Goal: Transaction & Acquisition: Purchase product/service

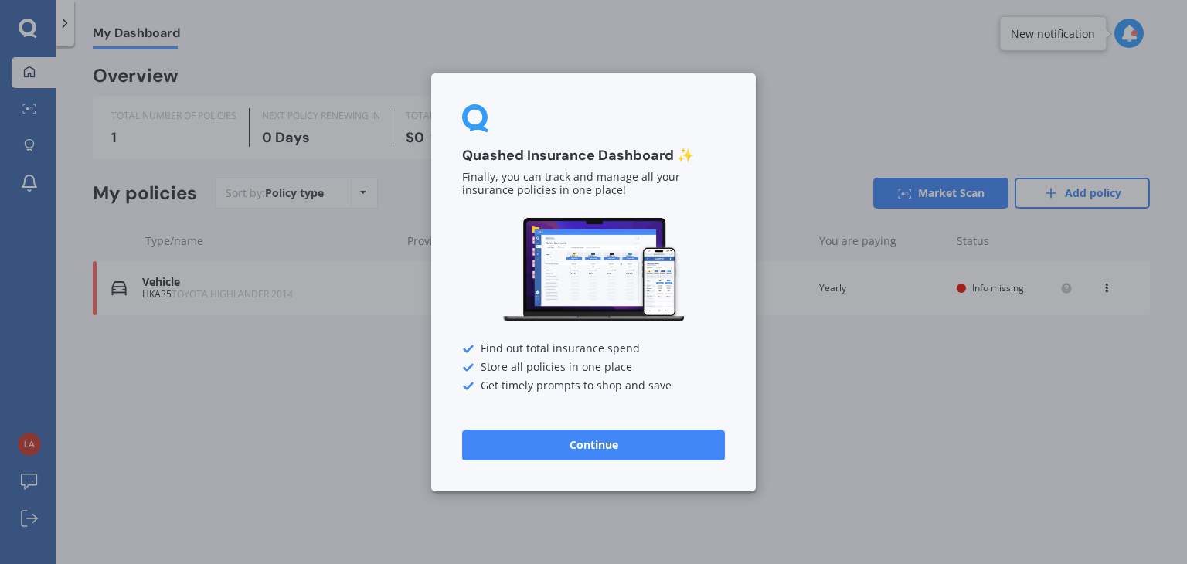
click at [588, 453] on button "Continue" at bounding box center [593, 444] width 263 height 31
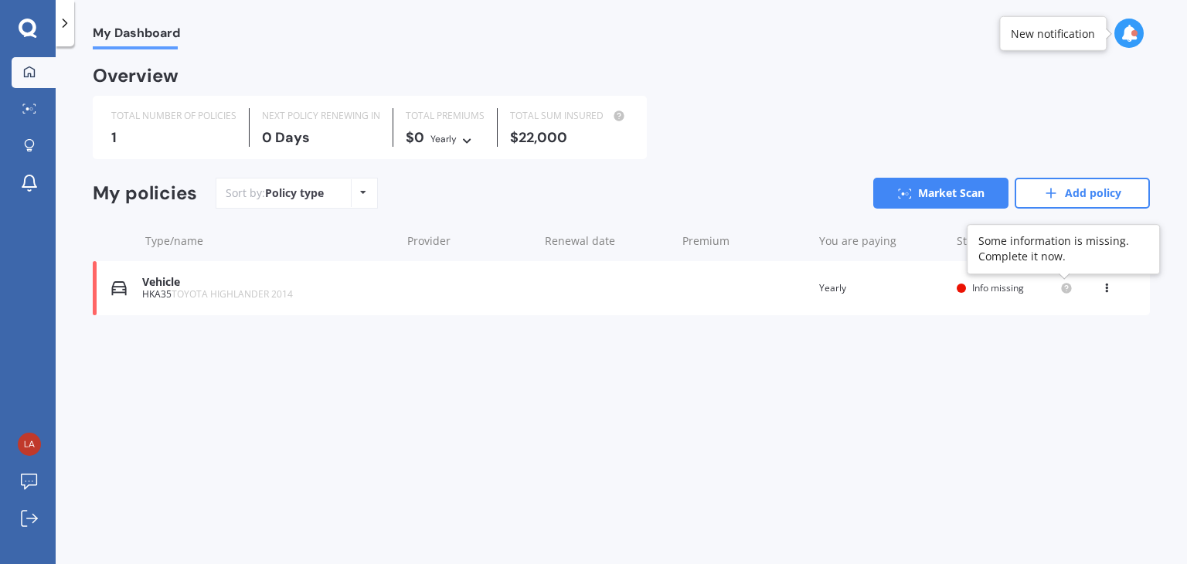
click at [1066, 288] on icon at bounding box center [1066, 287] width 3 height 3
click at [461, 138] on icon at bounding box center [466, 138] width 11 height 9
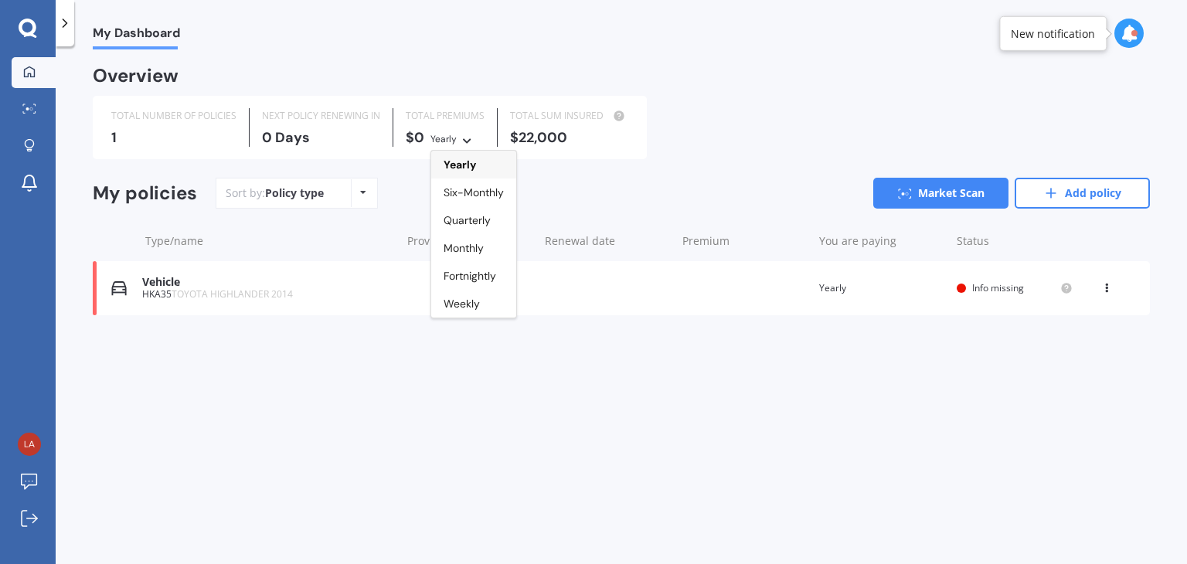
click at [461, 138] on icon at bounding box center [466, 138] width 11 height 9
click at [554, 130] on div "$22,000" at bounding box center [569, 137] width 118 height 15
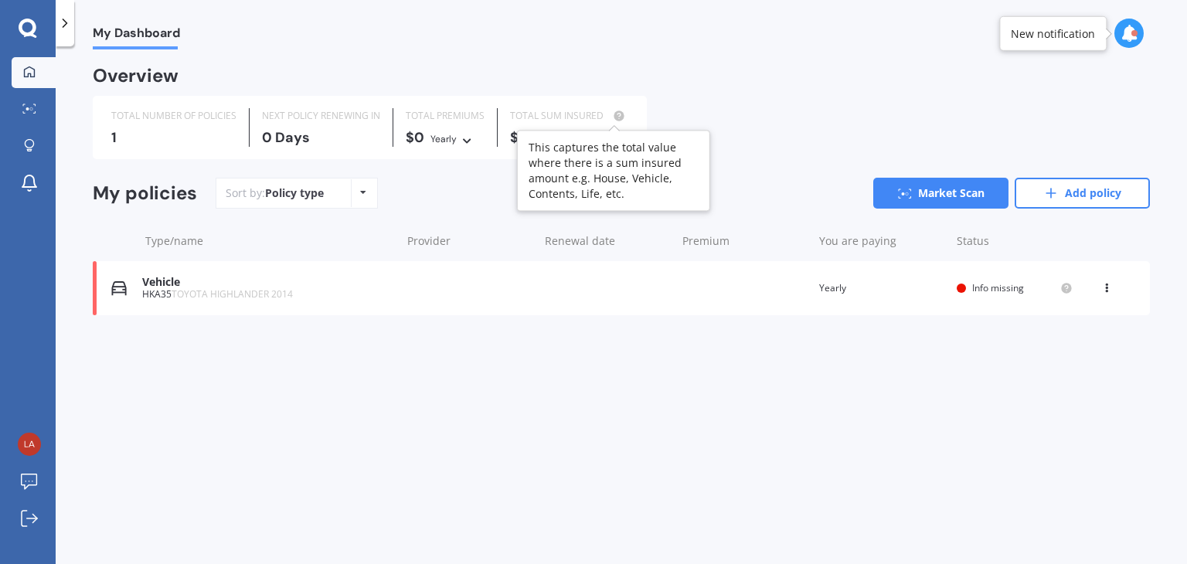
click at [618, 118] on circle at bounding box center [619, 116] width 10 height 10
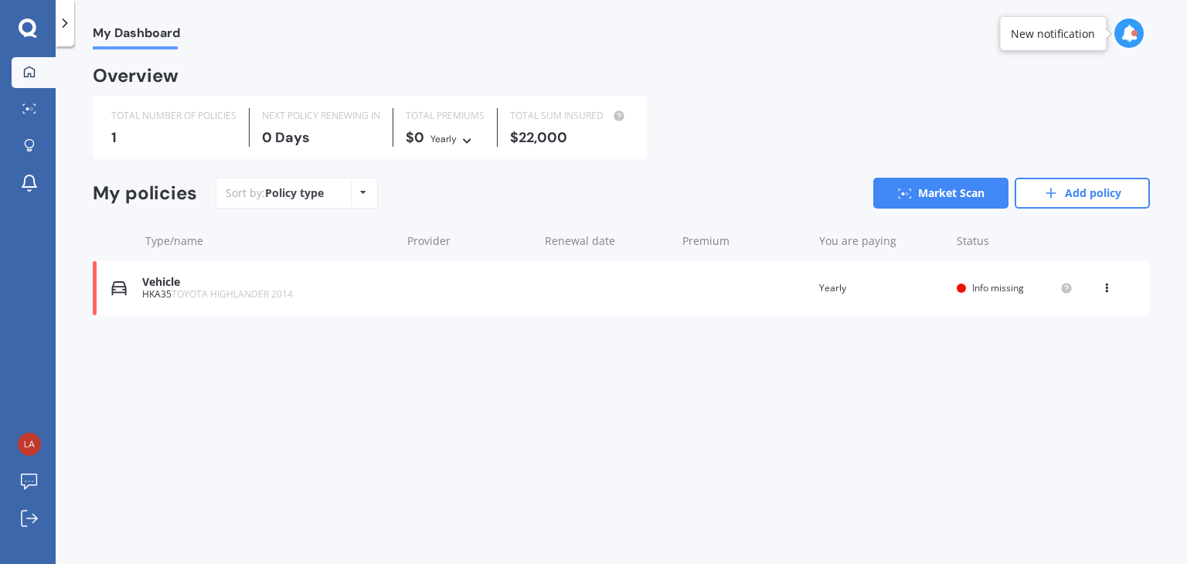
click at [577, 122] on div "TOTAL SUM INSURED" at bounding box center [569, 115] width 118 height 15
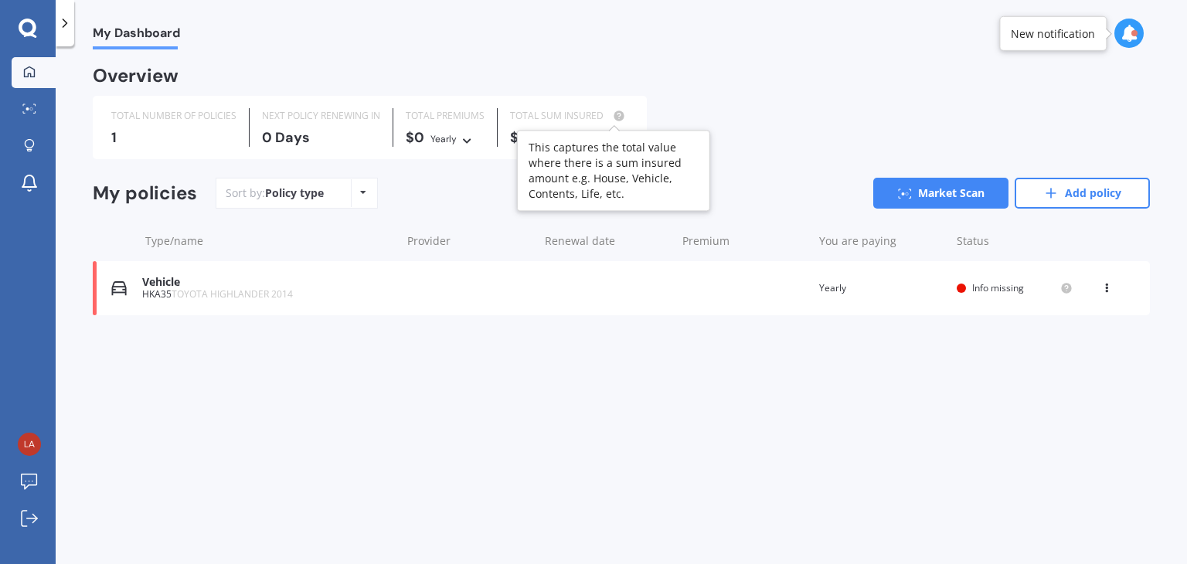
click at [617, 114] on icon at bounding box center [618, 115] width 3 height 3
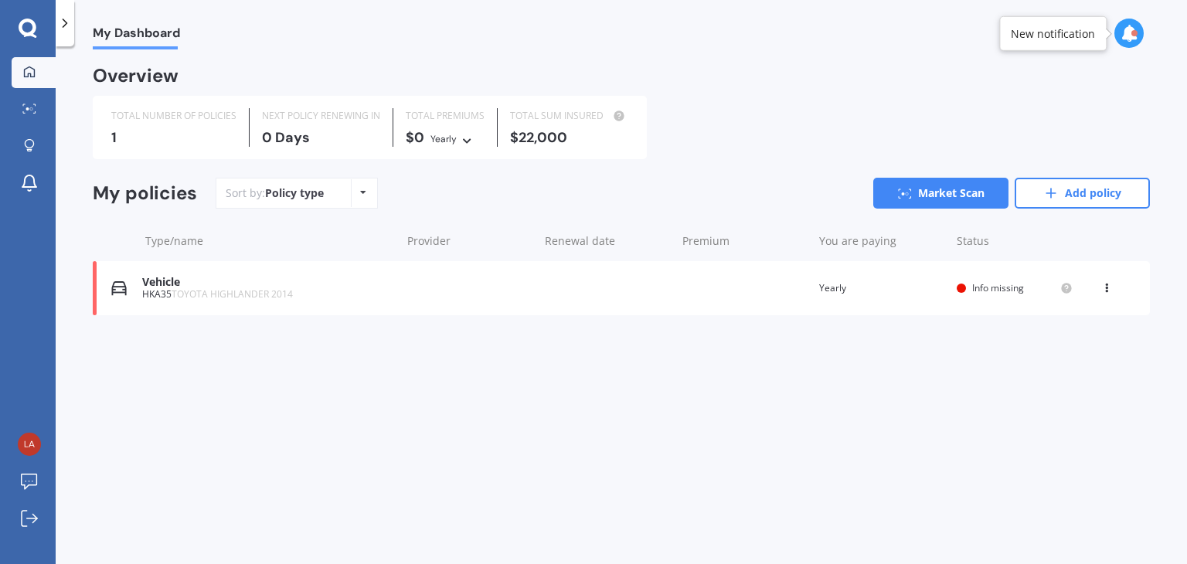
click at [579, 131] on div "$22,000" at bounding box center [569, 137] width 118 height 15
click at [977, 291] on span "Info missing" at bounding box center [998, 287] width 52 height 13
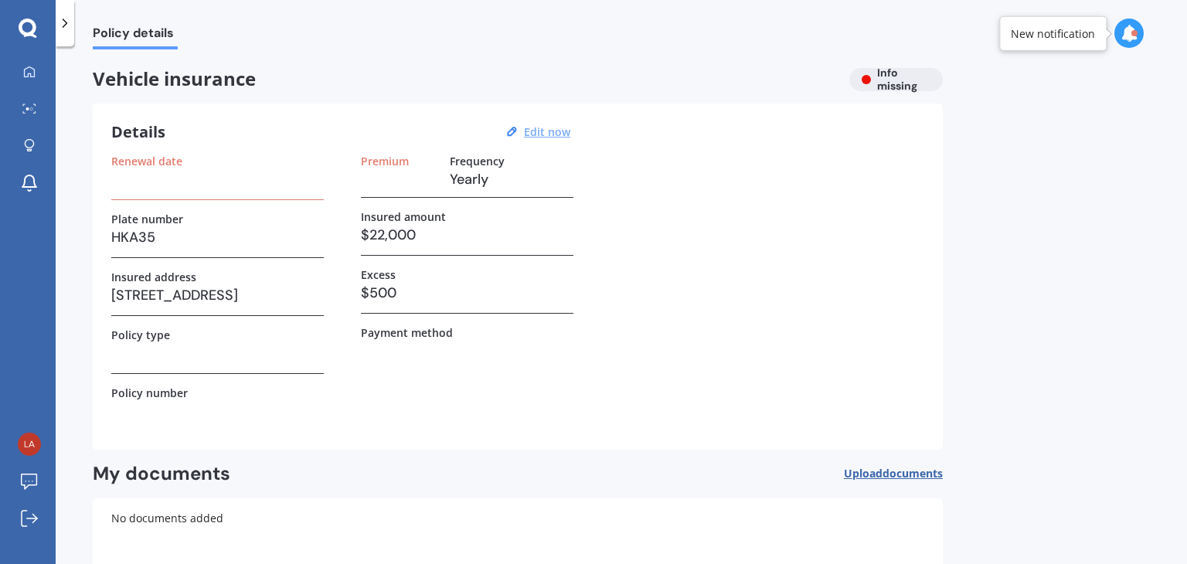
click at [537, 135] on u "Edit now" at bounding box center [547, 131] width 46 height 15
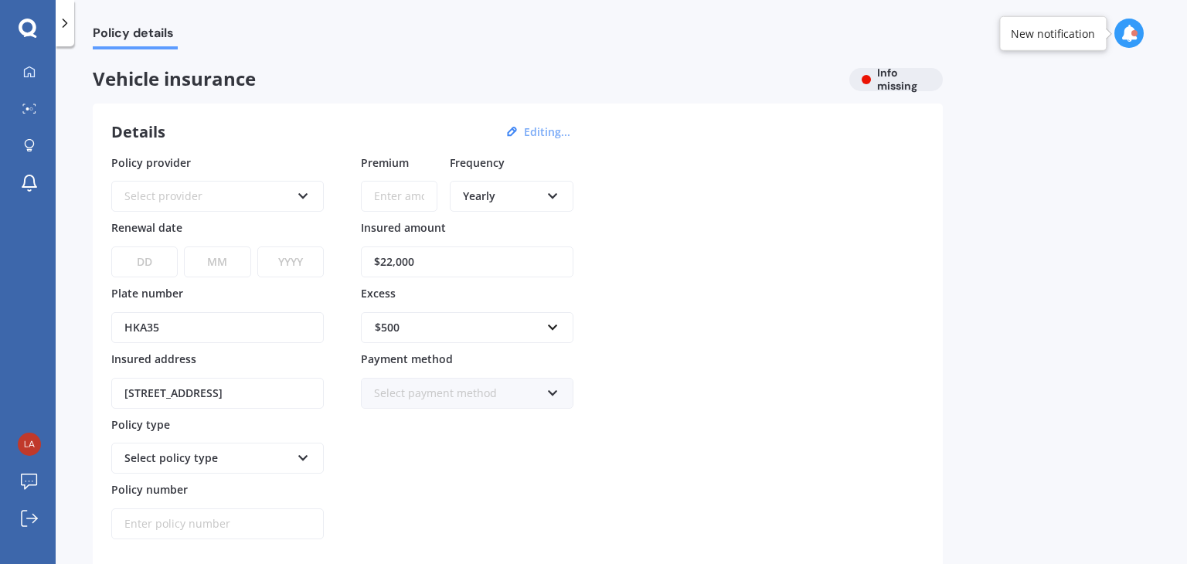
drag, startPoint x: 461, startPoint y: 257, endPoint x: 356, endPoint y: 260, distance: 104.3
click at [356, 260] on div "Policy provider Select provider AA AMI AMP ANZ ASB [PERSON_NAME] Ando Assurant …" at bounding box center [517, 348] width 813 height 386
type input "$23,000"
click at [420, 325] on div "$500" at bounding box center [458, 327] width 166 height 17
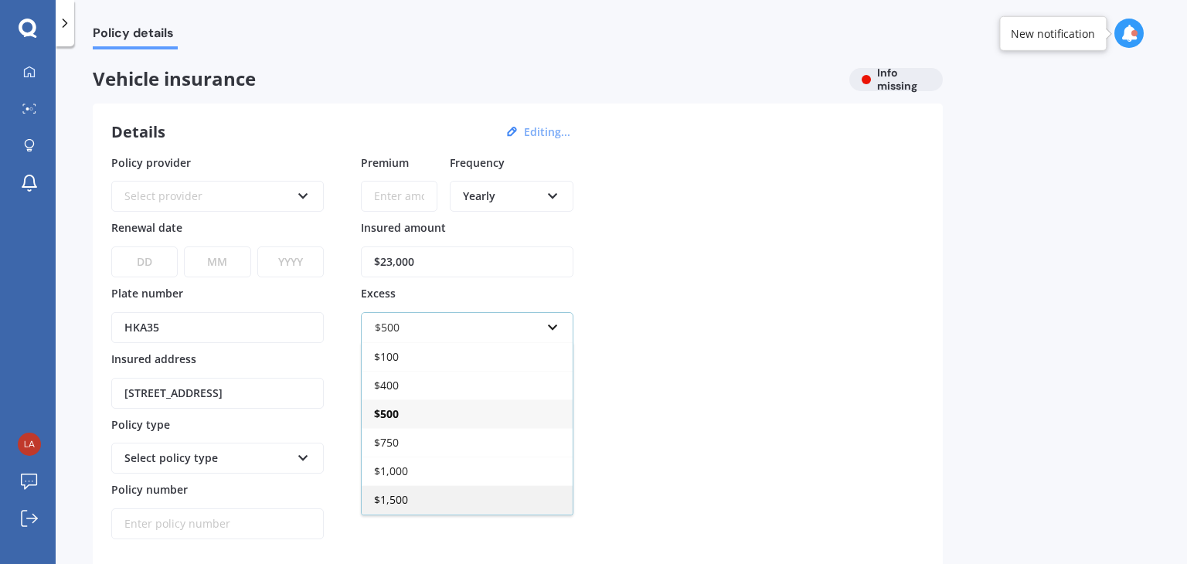
click at [392, 492] on span "$1,500" at bounding box center [391, 499] width 34 height 15
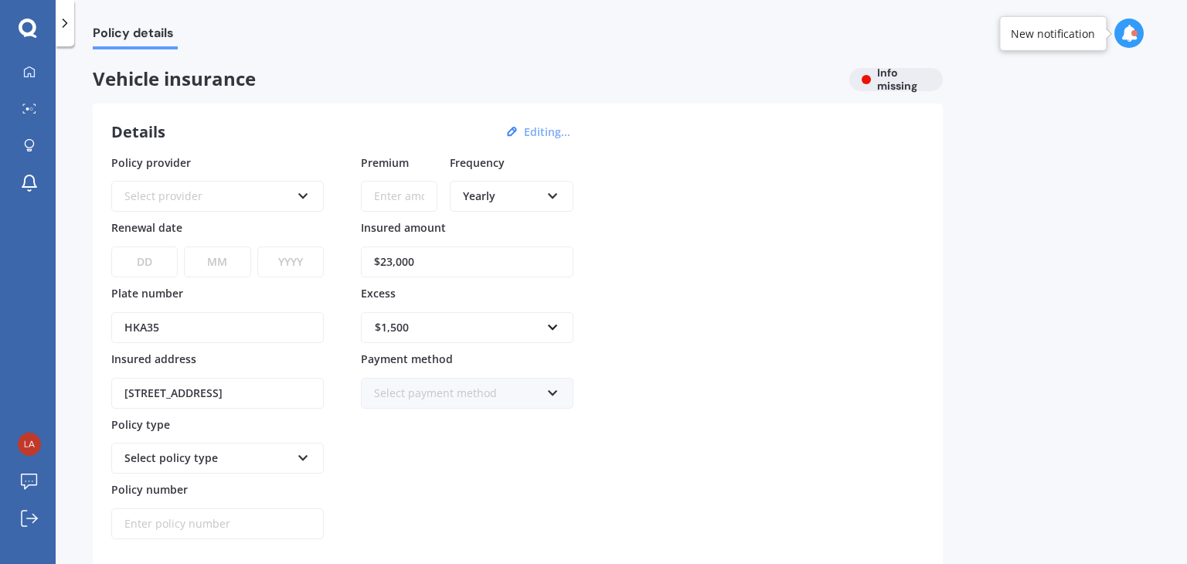
click at [641, 368] on div "Policy provider Select provider AA AMI AMP ANZ ASB [PERSON_NAME] Ando Assurant …" at bounding box center [517, 348] width 813 height 386
click at [547, 390] on icon at bounding box center [552, 390] width 13 height 11
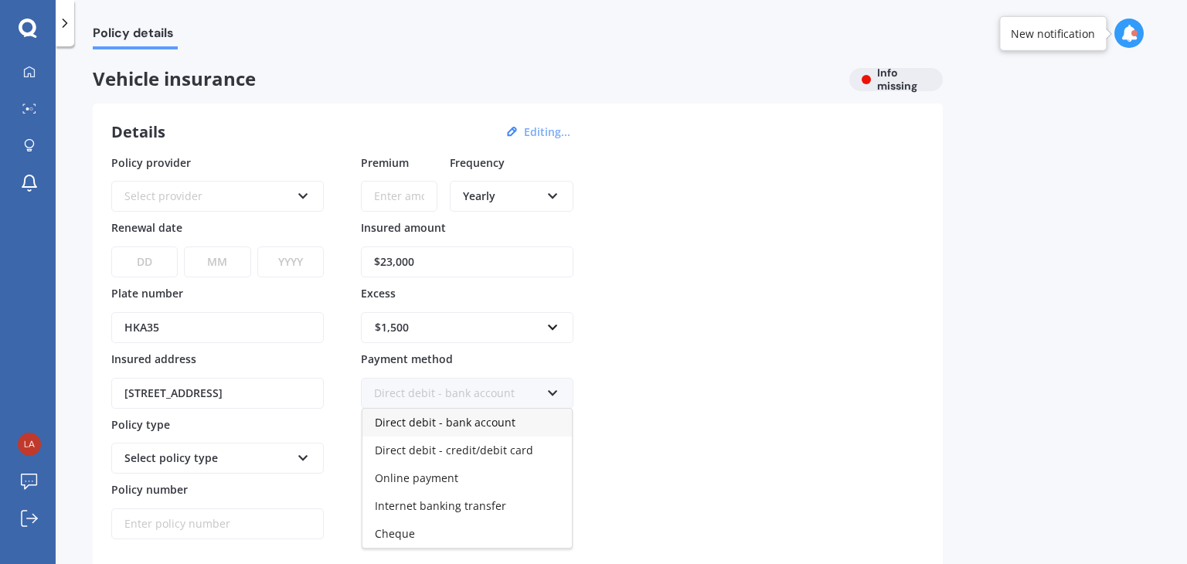
click at [493, 427] on span "Direct debit - bank account" at bounding box center [445, 422] width 141 height 15
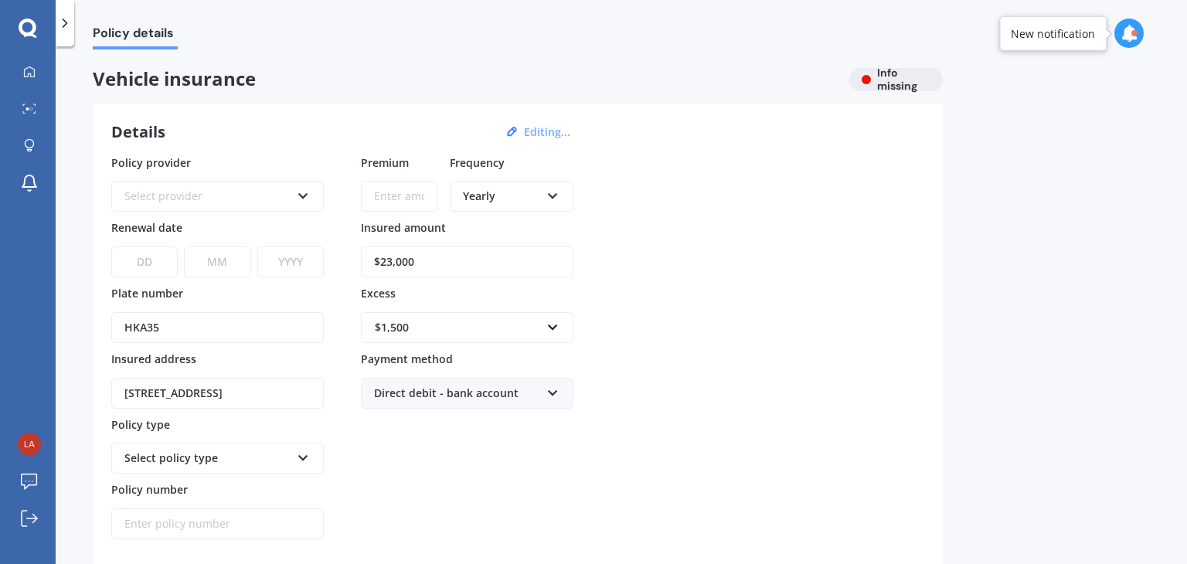
click at [490, 394] on div "Direct debit - bank account" at bounding box center [457, 393] width 166 height 17
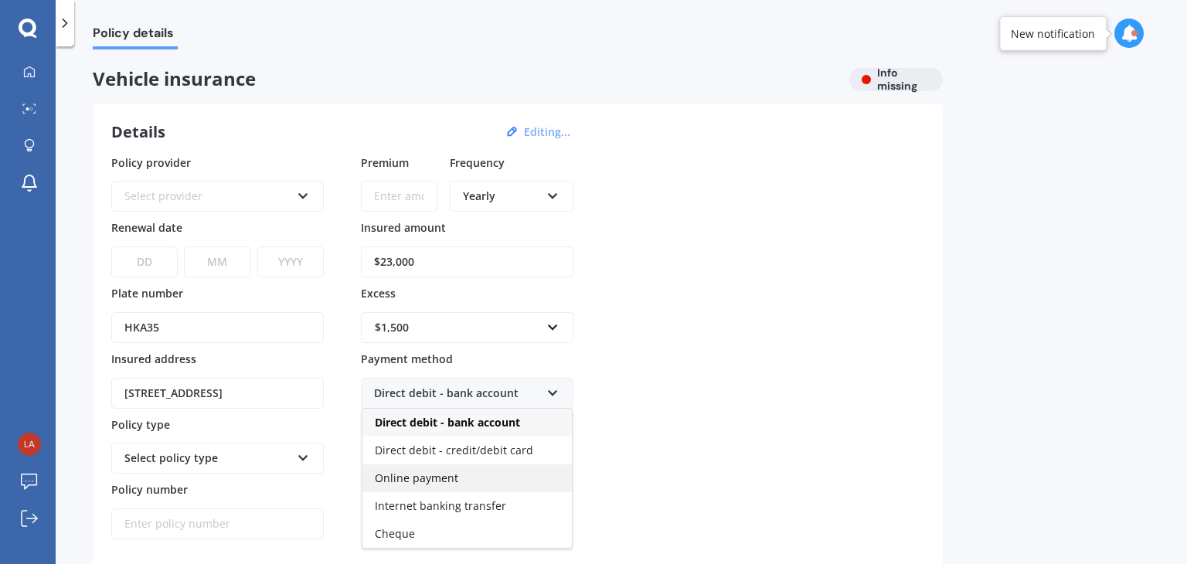
click at [441, 479] on span "Online payment" at bounding box center [416, 478] width 83 height 15
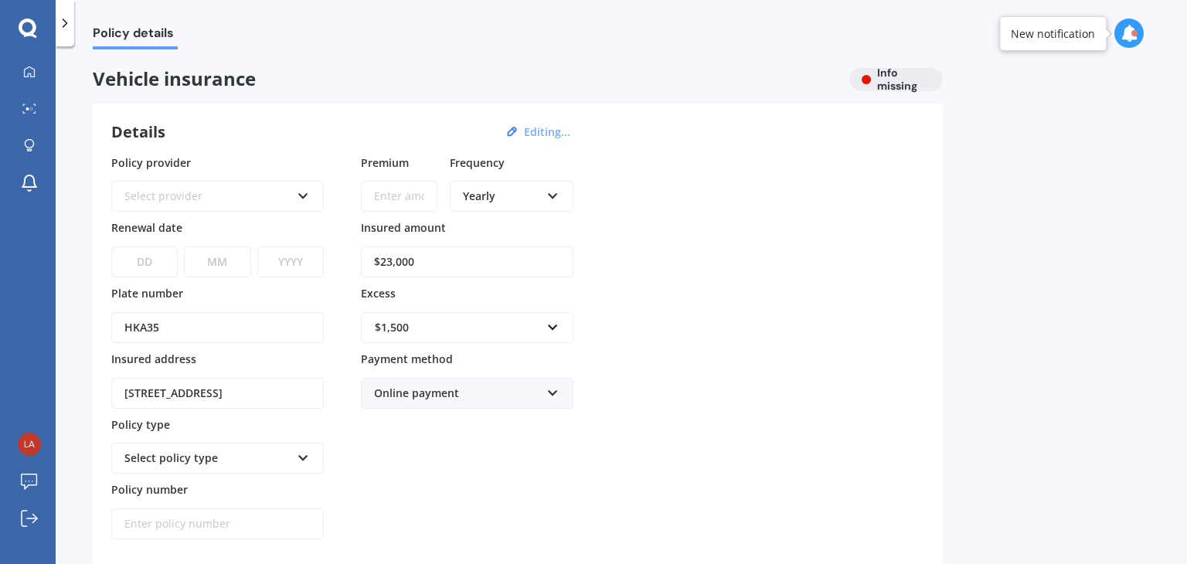
click at [269, 453] on div "Select policy type" at bounding box center [207, 458] width 166 height 17
click at [287, 454] on div "Select policy type" at bounding box center [207, 458] width 166 height 17
click at [291, 186] on div "Select provider AA AMI AMP ANZ ASB Aioi Nissay Dowa Ando Assurant Autosure BNZ …" at bounding box center [217, 196] width 213 height 31
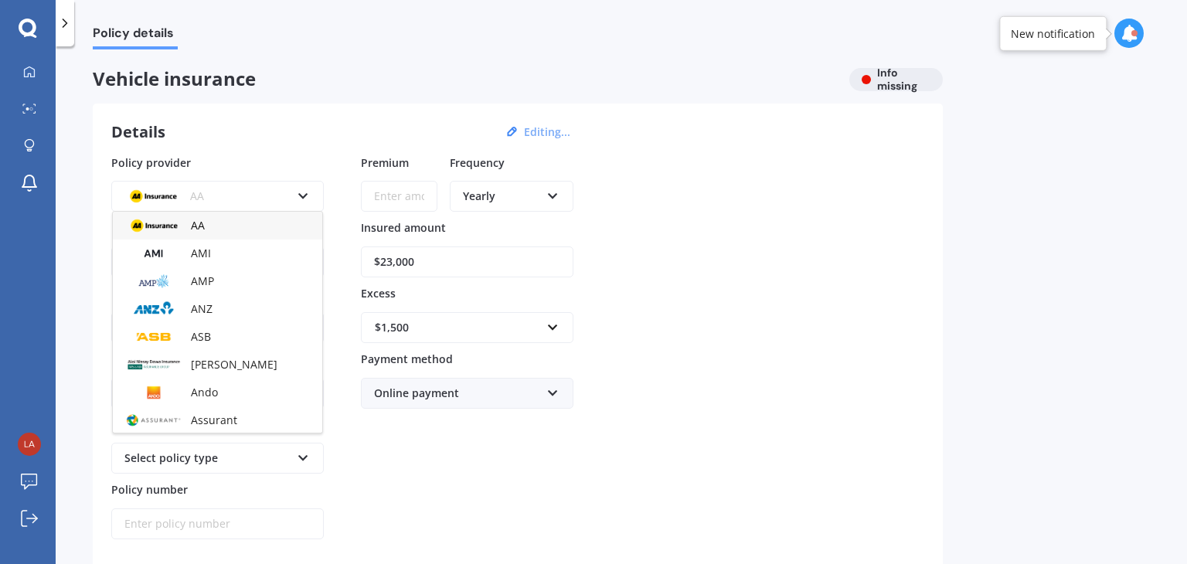
click at [291, 186] on div "AA AA AMI AMP ANZ ASB Aioi Nissay Dowa Ando Assurant Autosure BNZ Co-Operative …" at bounding box center [217, 196] width 213 height 31
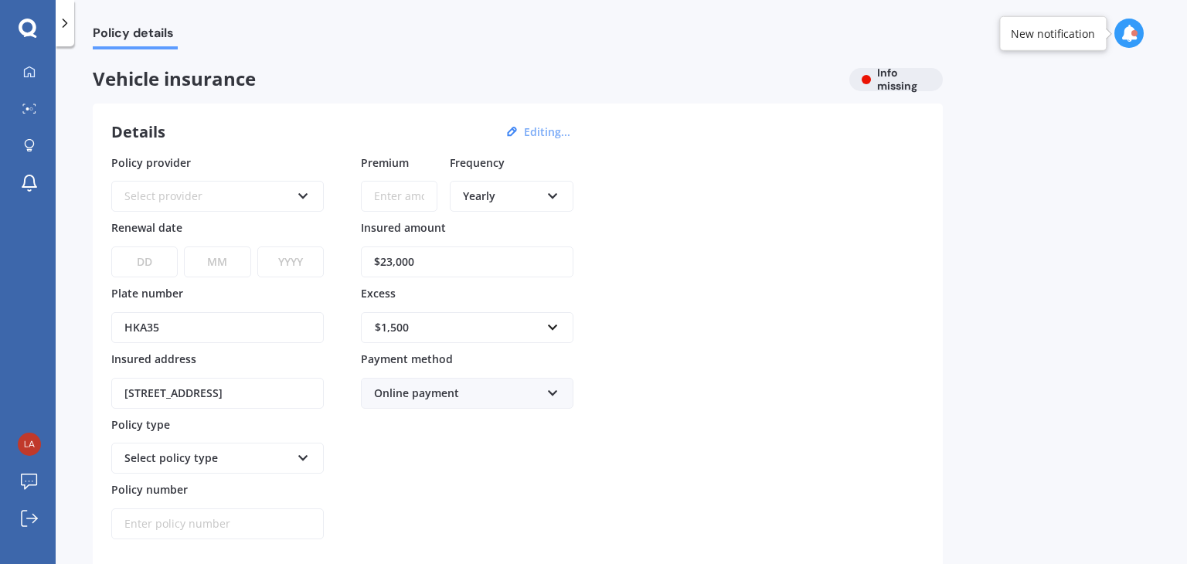
click at [393, 196] on input "Premium" at bounding box center [399, 196] width 77 height 31
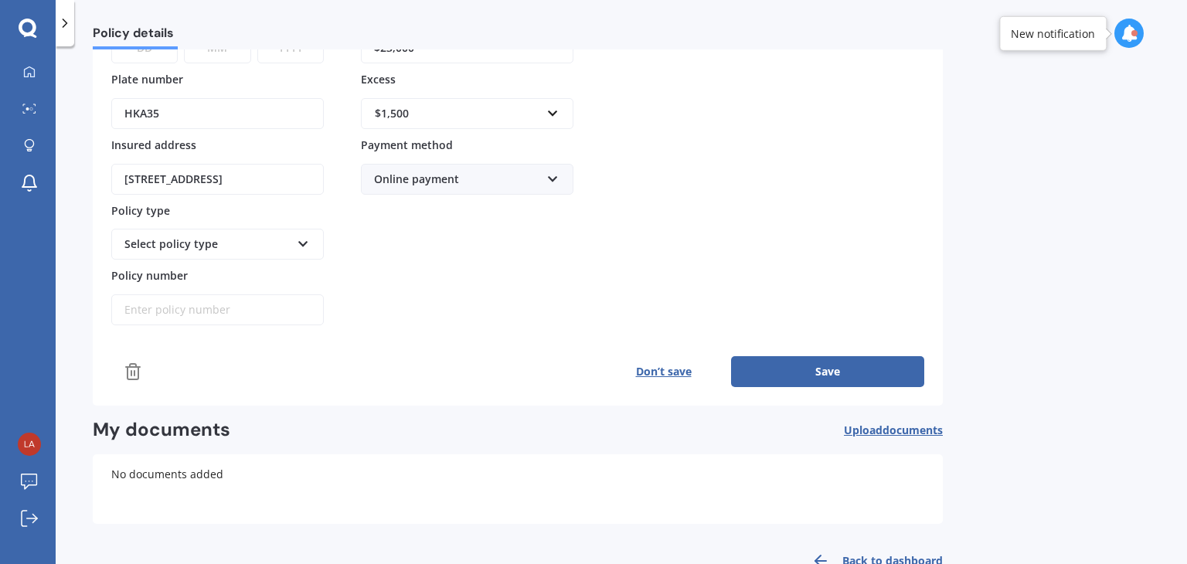
scroll to position [198, 0]
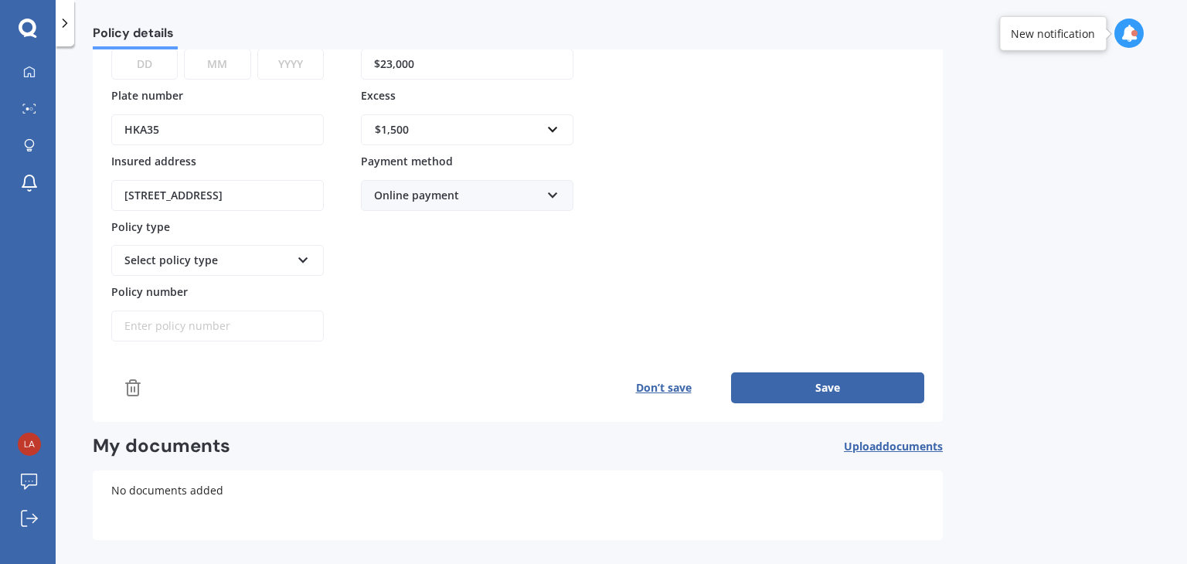
click at [216, 252] on div "Select policy type" at bounding box center [207, 260] width 166 height 17
click at [765, 382] on button "Save" at bounding box center [827, 387] width 193 height 31
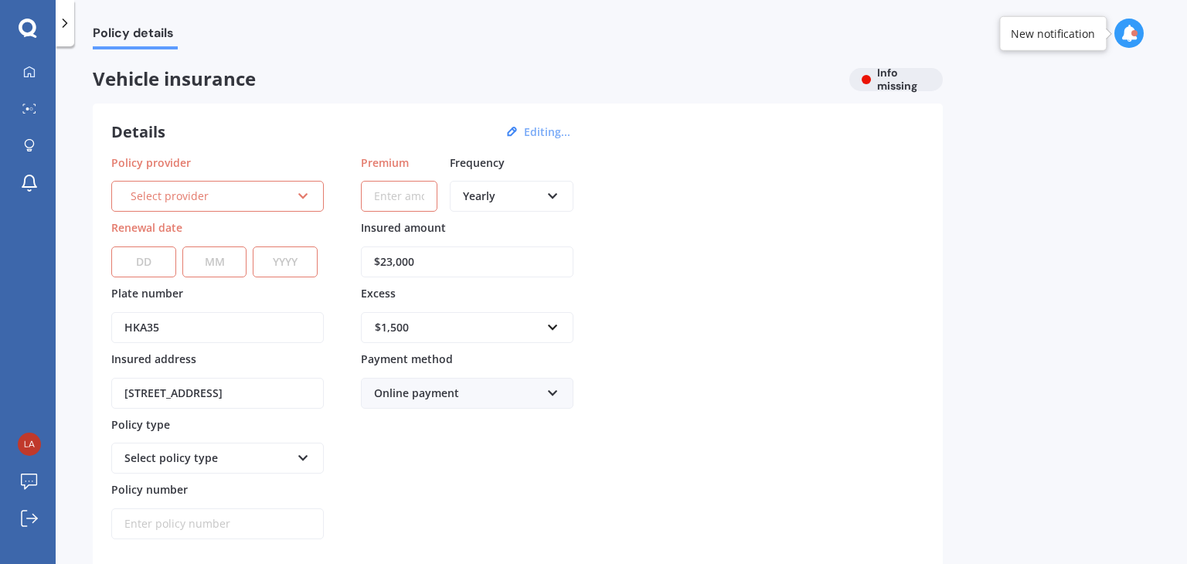
click at [295, 193] on div "Select provider AA AMI AMP ANZ ASB Aioi Nissay Dowa Ando Assurant Autosure BNZ …" at bounding box center [217, 196] width 213 height 31
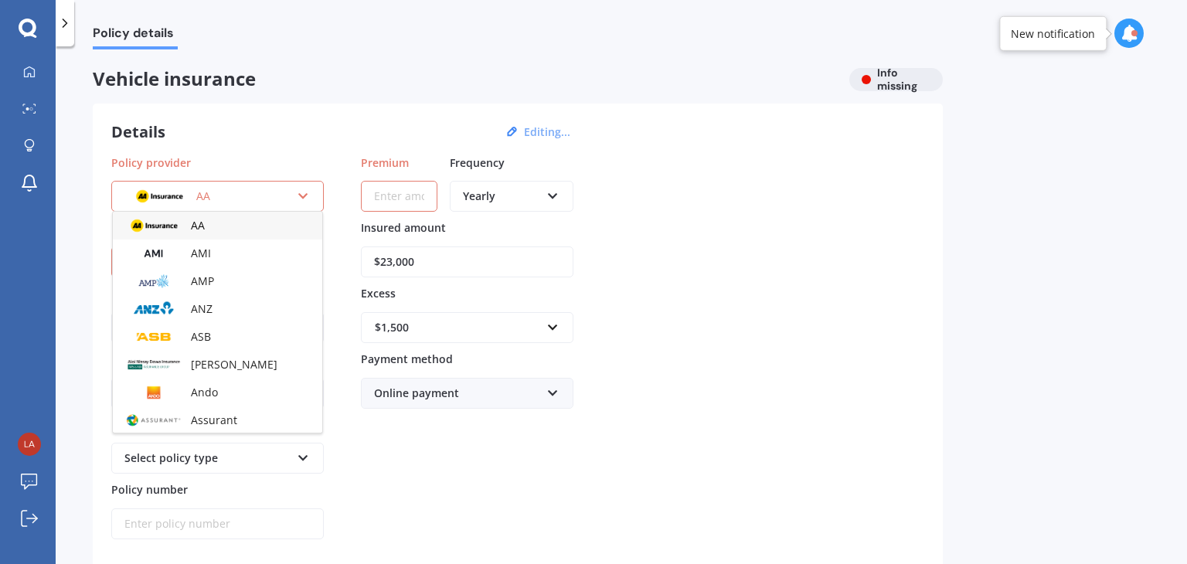
click at [298, 134] on div "Details Editing..." at bounding box center [343, 132] width 464 height 20
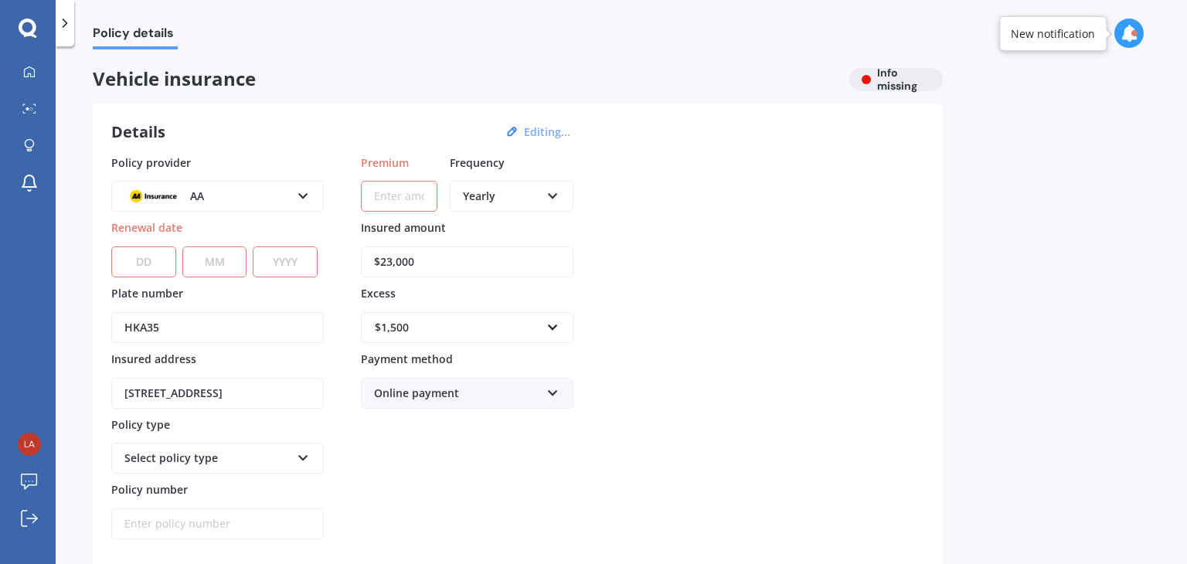
click at [56, 26] on div at bounding box center [65, 23] width 19 height 46
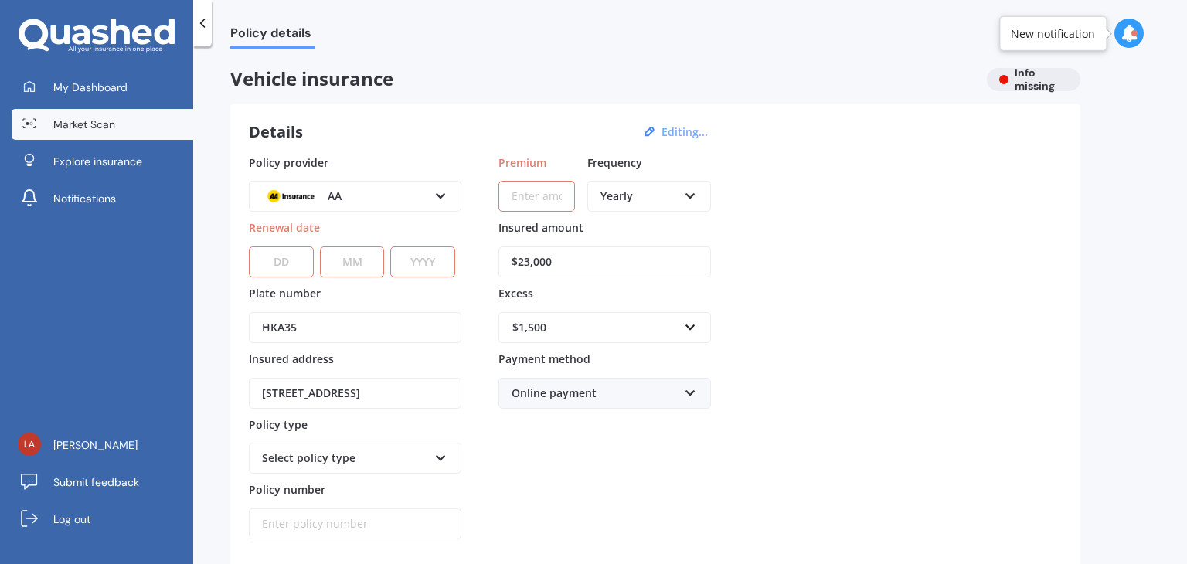
click at [60, 130] on span "Market Scan" at bounding box center [84, 124] width 62 height 15
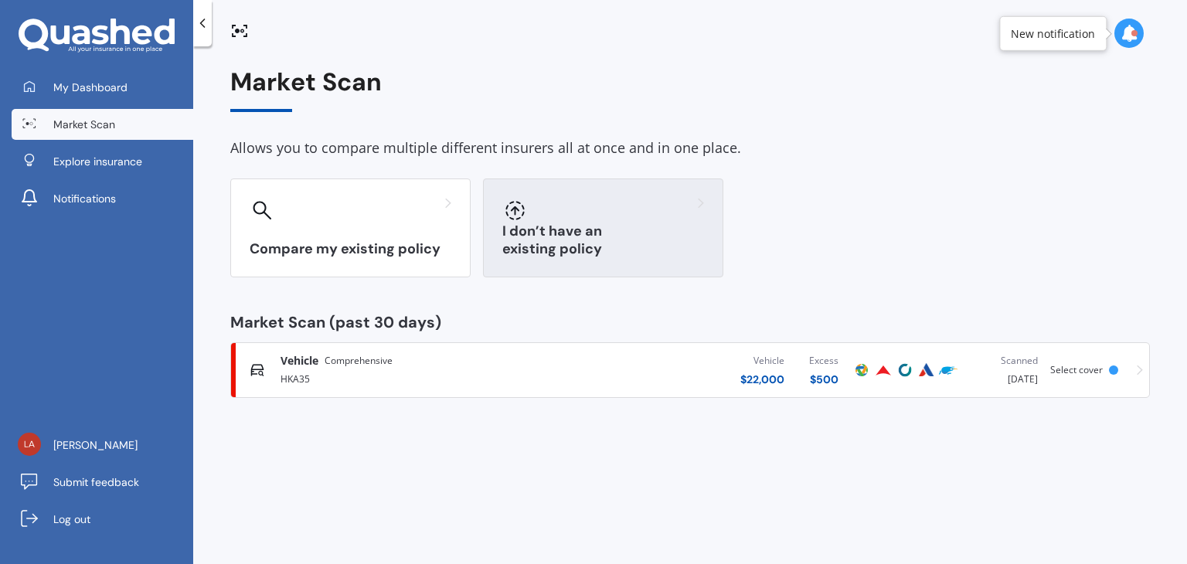
click at [546, 252] on h3 "I don’t have an existing policy" at bounding box center [603, 241] width 202 height 36
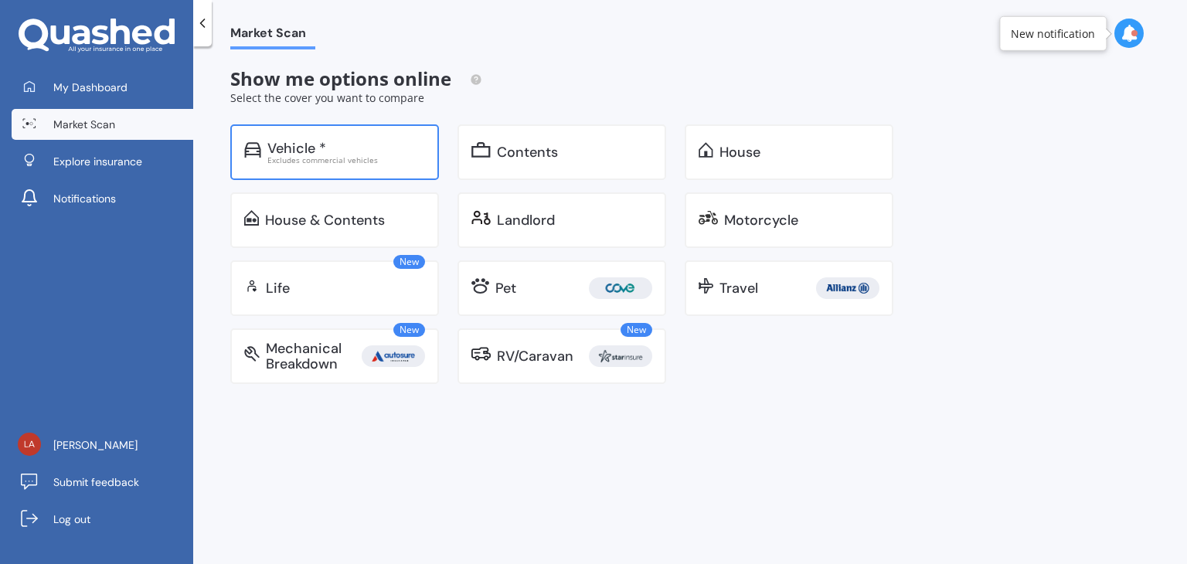
click at [385, 171] on div "Vehicle * Excludes commercial vehicles" at bounding box center [334, 152] width 209 height 56
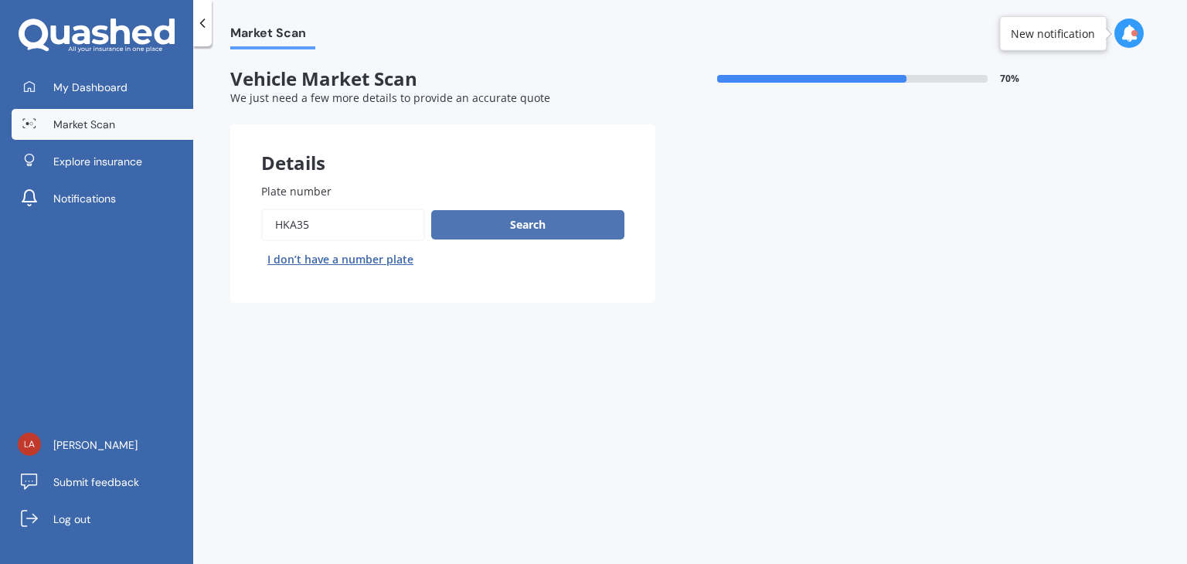
click at [455, 221] on button "Search" at bounding box center [527, 224] width 193 height 29
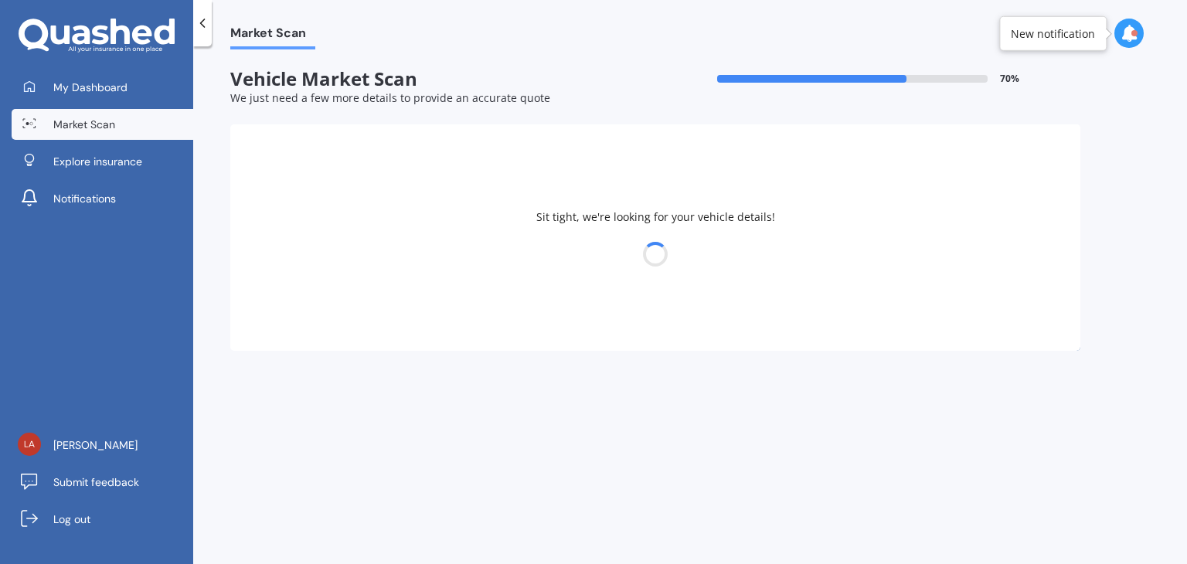
select select "TOYOTA"
select select "HIGHLANDER"
select select "08"
select select "03"
select select "1985"
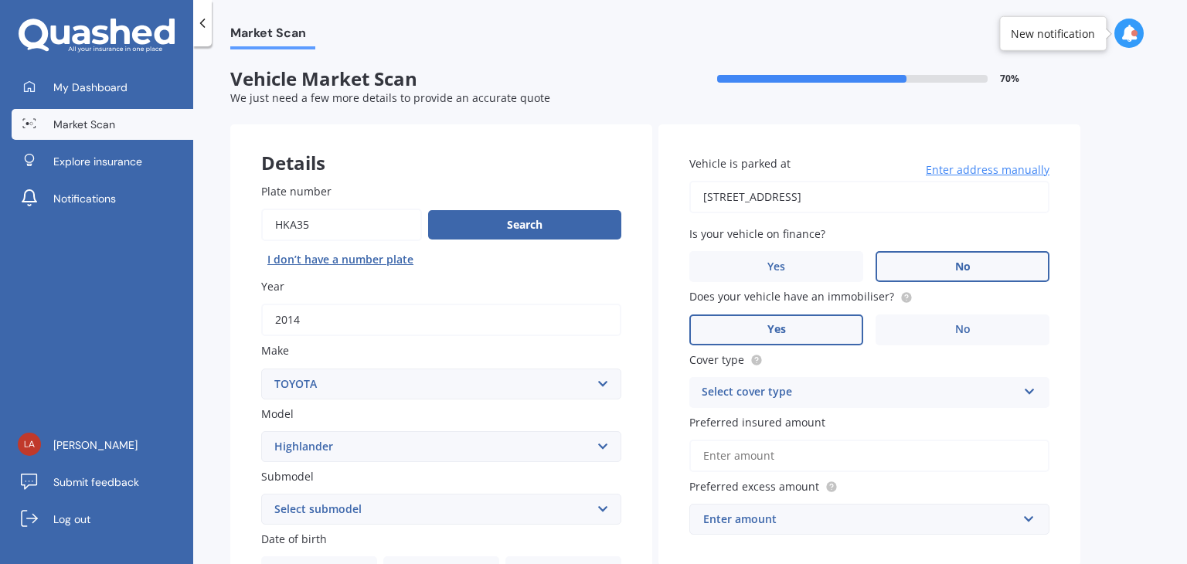
drag, startPoint x: 1186, startPoint y: 159, endPoint x: 1185, endPoint y: 189, distance: 29.4
click at [1185, 189] on div "Market Scan Vehicle Market Scan 70 % We just need a few more details to provide…" at bounding box center [690, 308] width 994 height 518
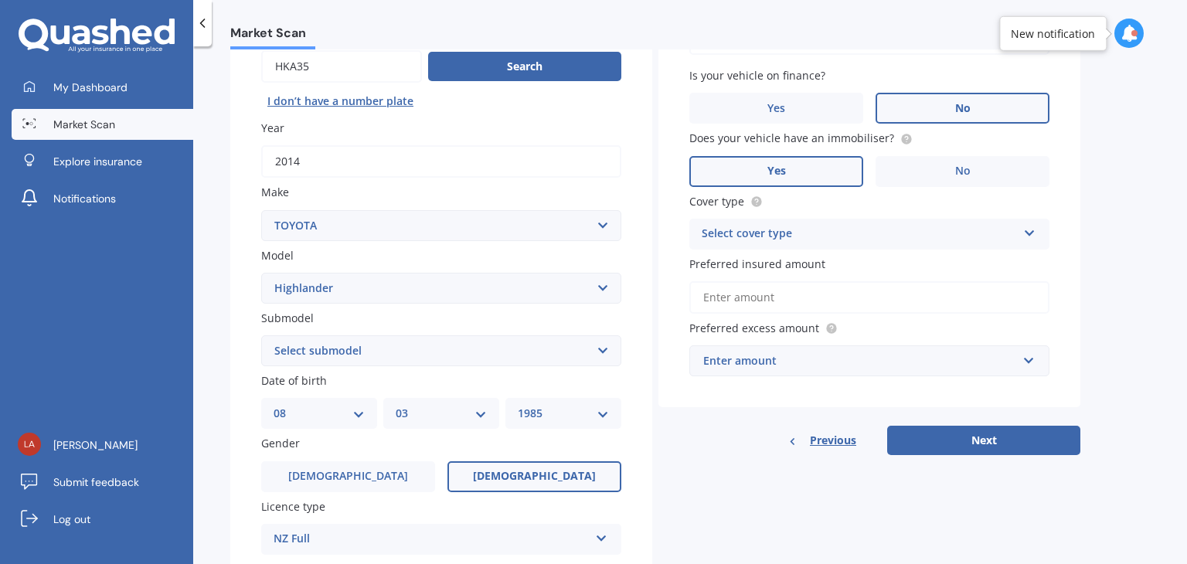
scroll to position [159, 0]
click at [944, 229] on div "Select cover type" at bounding box center [859, 233] width 315 height 19
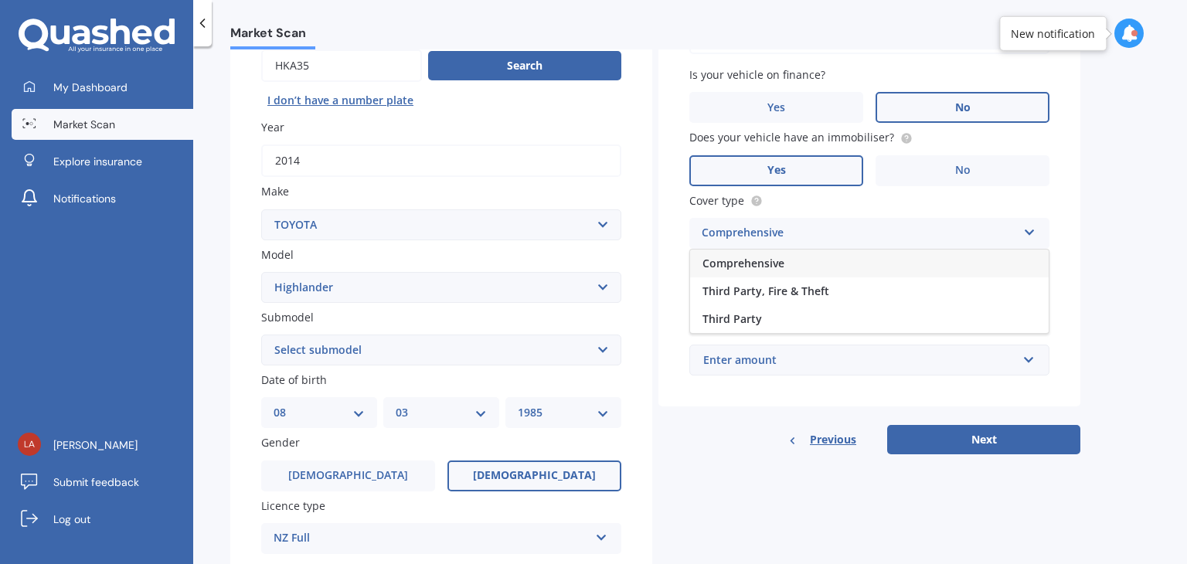
click at [812, 264] on div "Comprehensive" at bounding box center [869, 264] width 359 height 28
click at [829, 292] on input "Preferred insured amount" at bounding box center [869, 297] width 360 height 32
type input "$23,000"
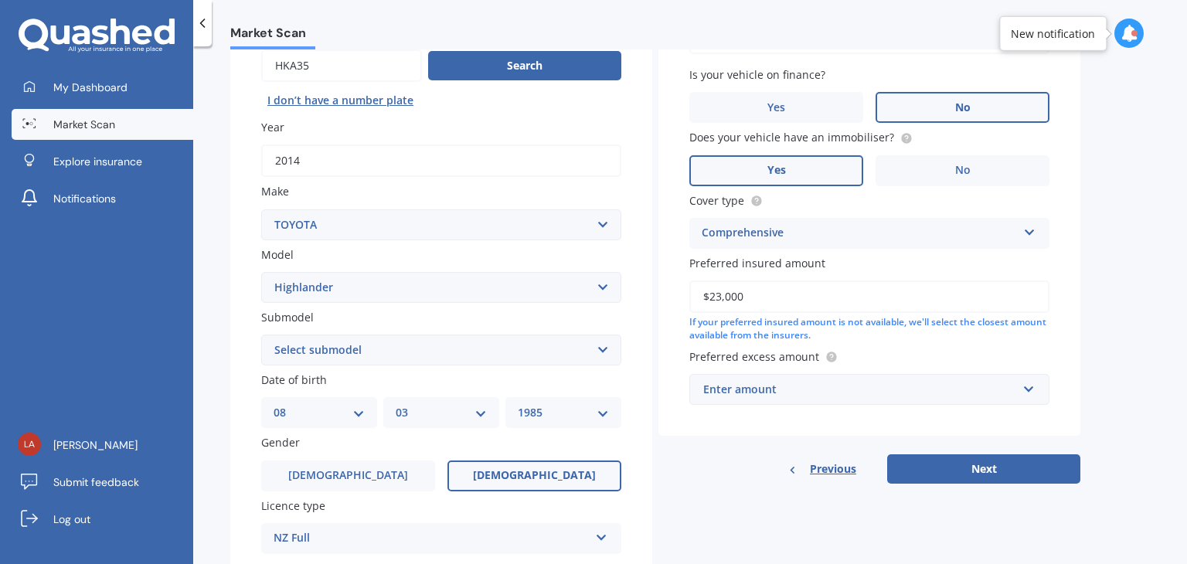
click at [801, 396] on div "Enter amount" at bounding box center [860, 389] width 314 height 17
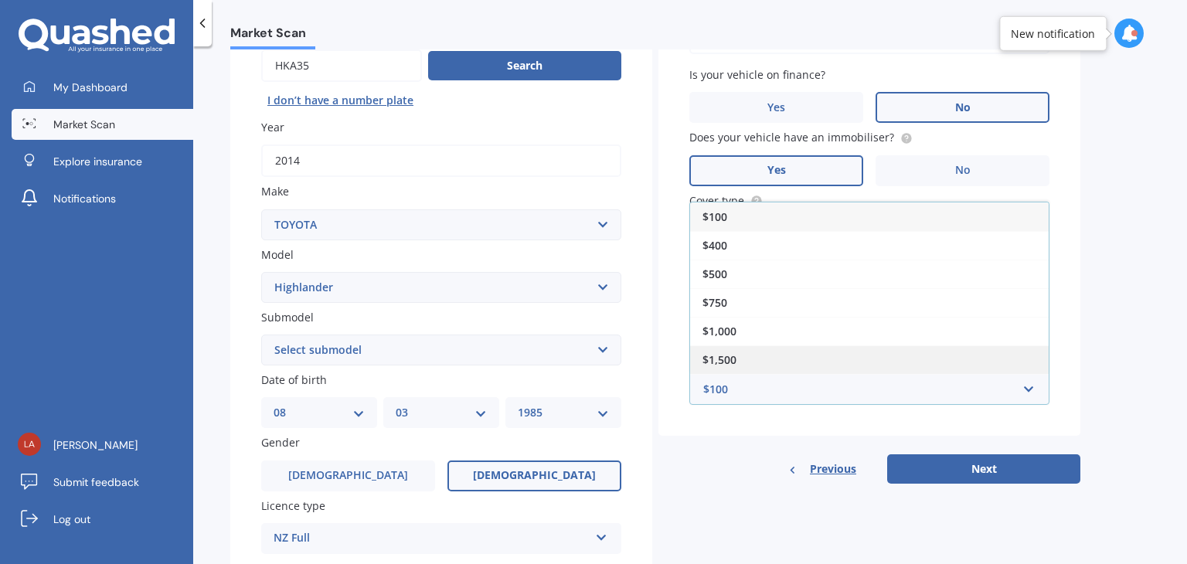
click at [757, 362] on div "$1,500" at bounding box center [869, 359] width 359 height 29
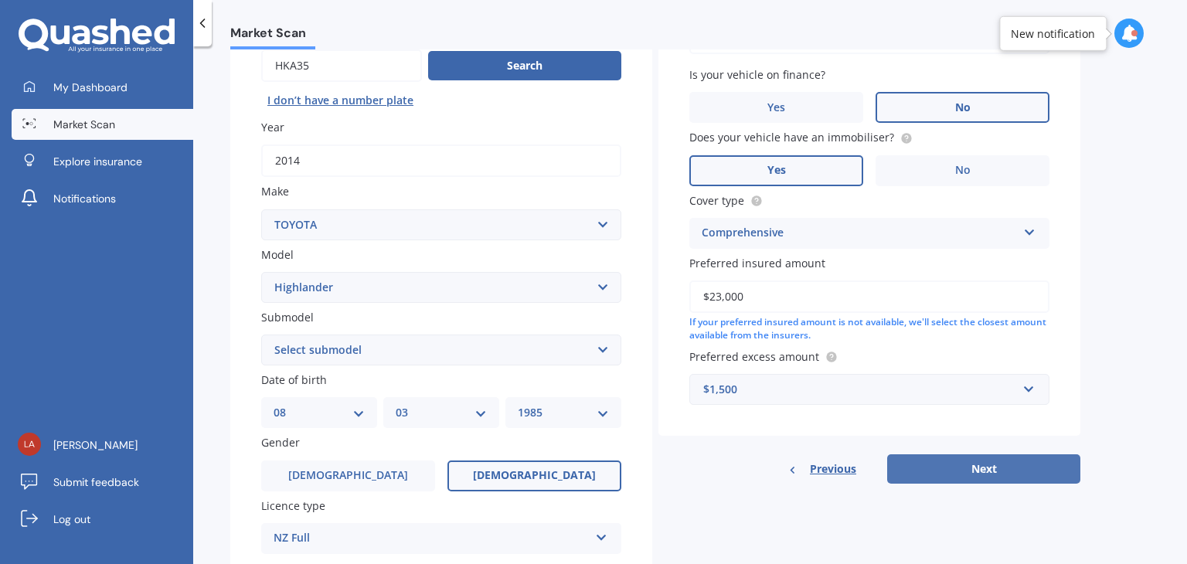
click at [916, 461] on button "Next" at bounding box center [983, 468] width 193 height 29
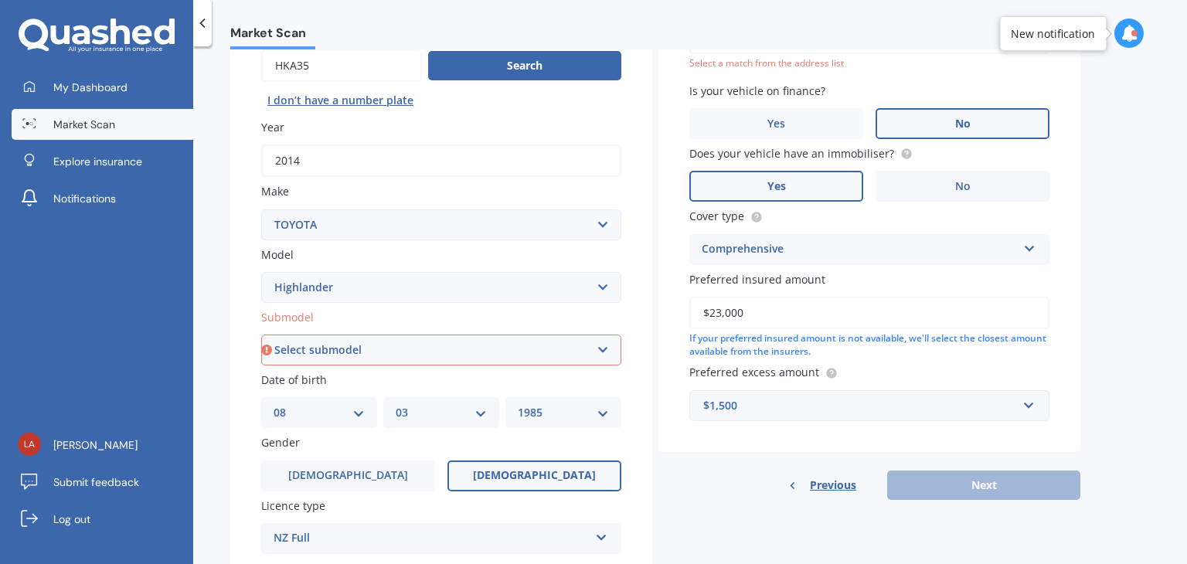
drag, startPoint x: 1186, startPoint y: 158, endPoint x: 1186, endPoint y: 174, distance: 15.5
click at [1186, 174] on div "Market Scan Vehicle Market Scan 70 % We just need a few more details to provide…" at bounding box center [690, 308] width 994 height 518
click at [471, 345] on select "Select submodel (All other) Hybrid Petrol V6 2WD Petrol V6 4WD" at bounding box center [441, 350] width 360 height 31
select select "PETROL V6 4WD"
click at [261, 335] on select "Select submodel (All other) Hybrid Petrol V6 2WD Petrol V6 4WD" at bounding box center [441, 350] width 360 height 31
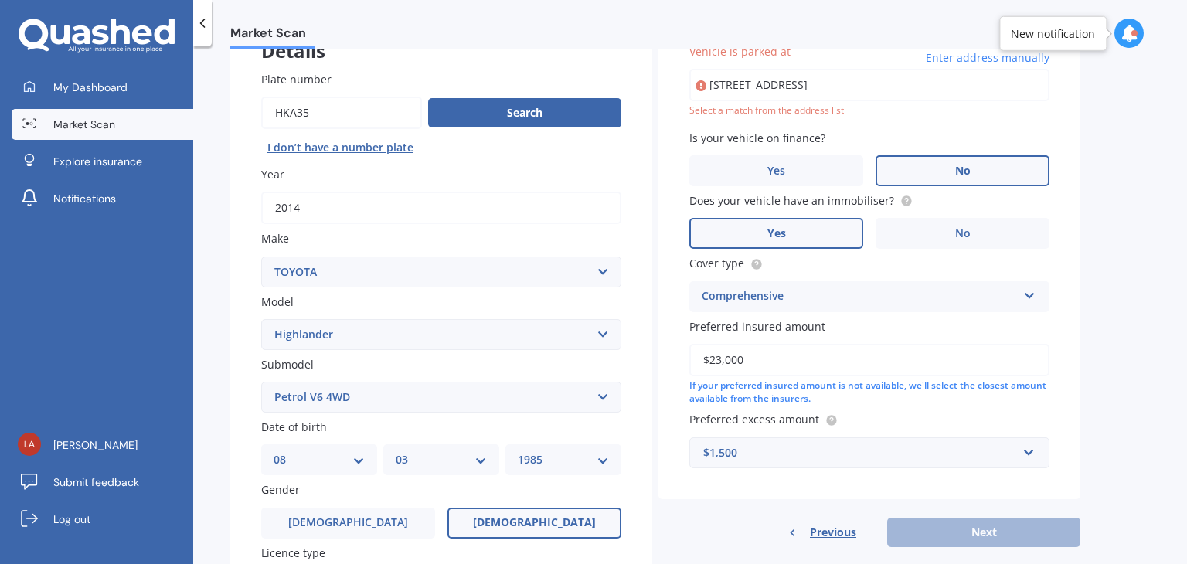
scroll to position [105, 0]
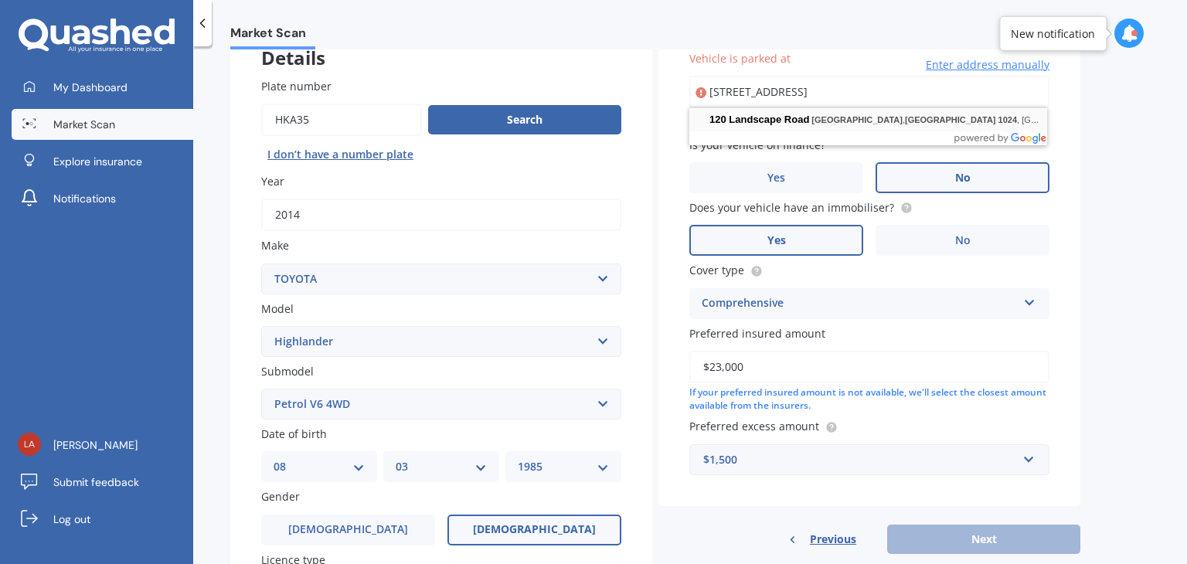
type input "[STREET_ADDRESS]"
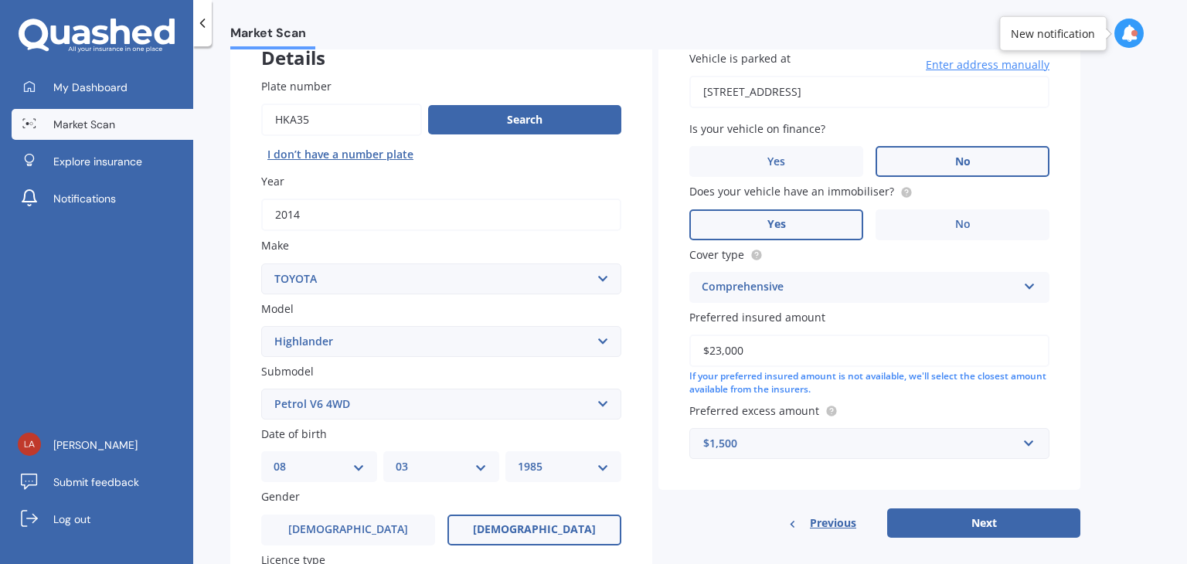
click at [322, 409] on select "Select submodel (All other) Hybrid Petrol V6 2WD Petrol V6 4WD" at bounding box center [441, 404] width 360 height 31
click at [920, 520] on button "Next" at bounding box center [983, 522] width 193 height 29
select select "08"
select select "03"
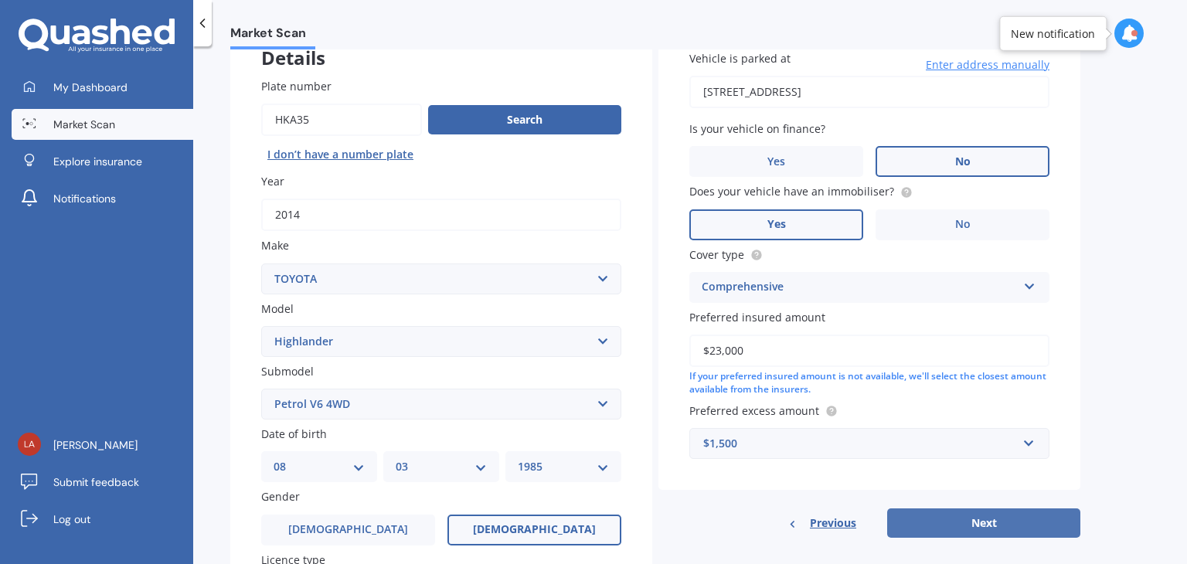
select select "1985"
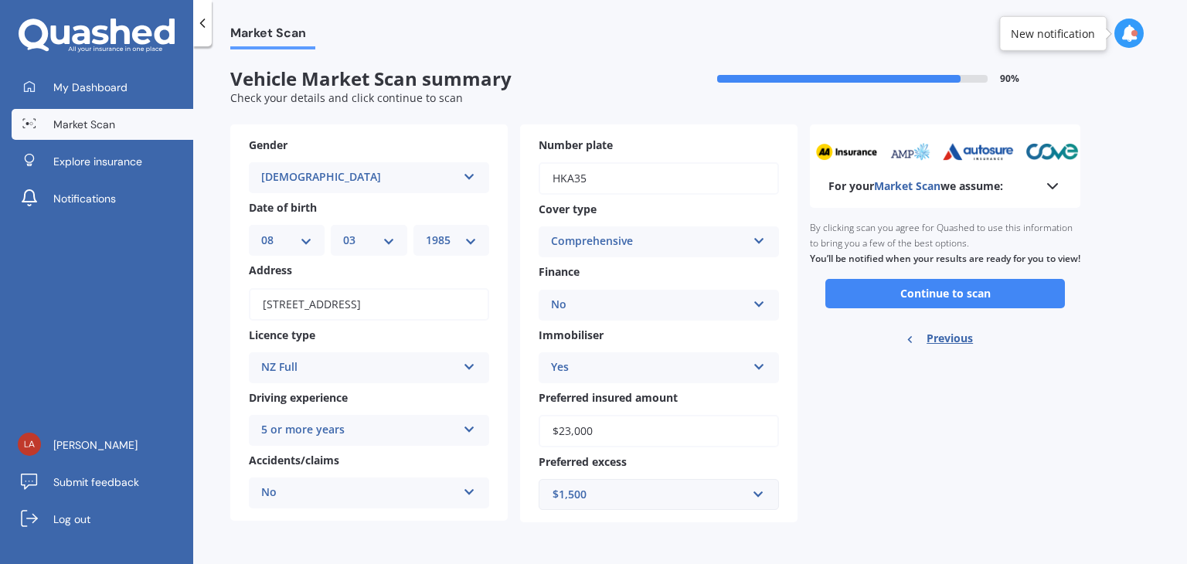
scroll to position [0, 0]
click at [933, 306] on button "Continue to scan" at bounding box center [945, 293] width 240 height 29
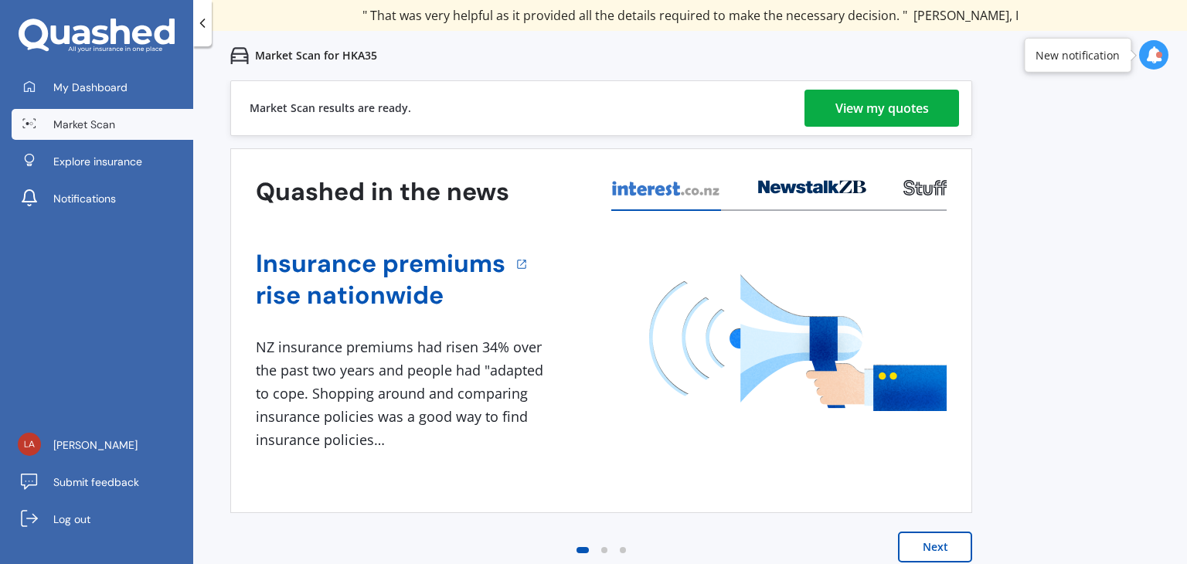
click at [831, 100] on link "View my quotes" at bounding box center [881, 108] width 155 height 37
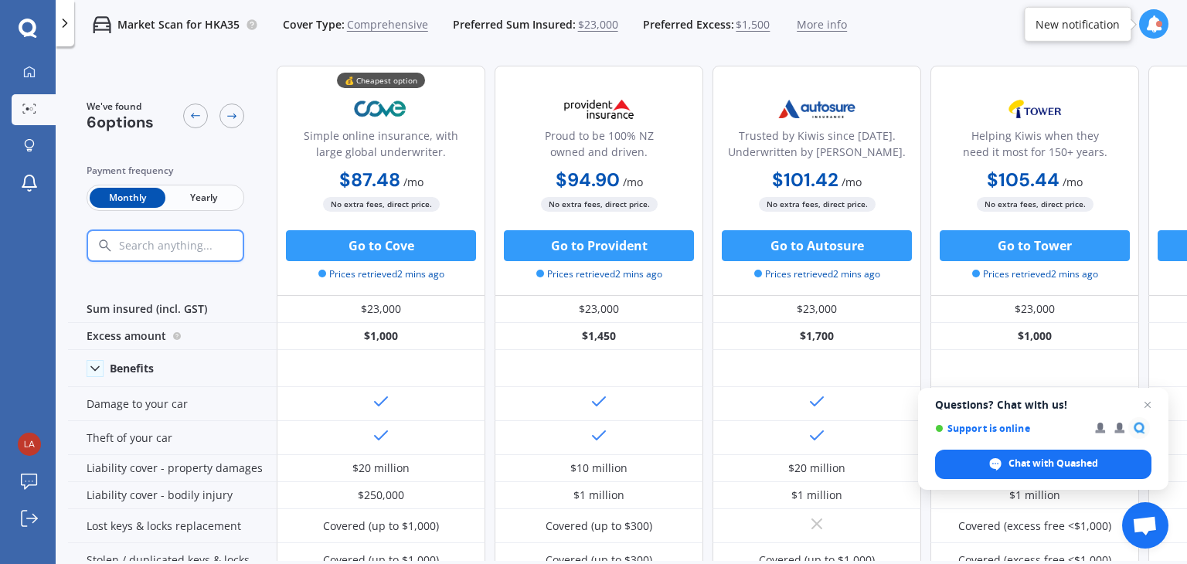
click at [202, 192] on span "Yearly" at bounding box center [203, 198] width 76 height 20
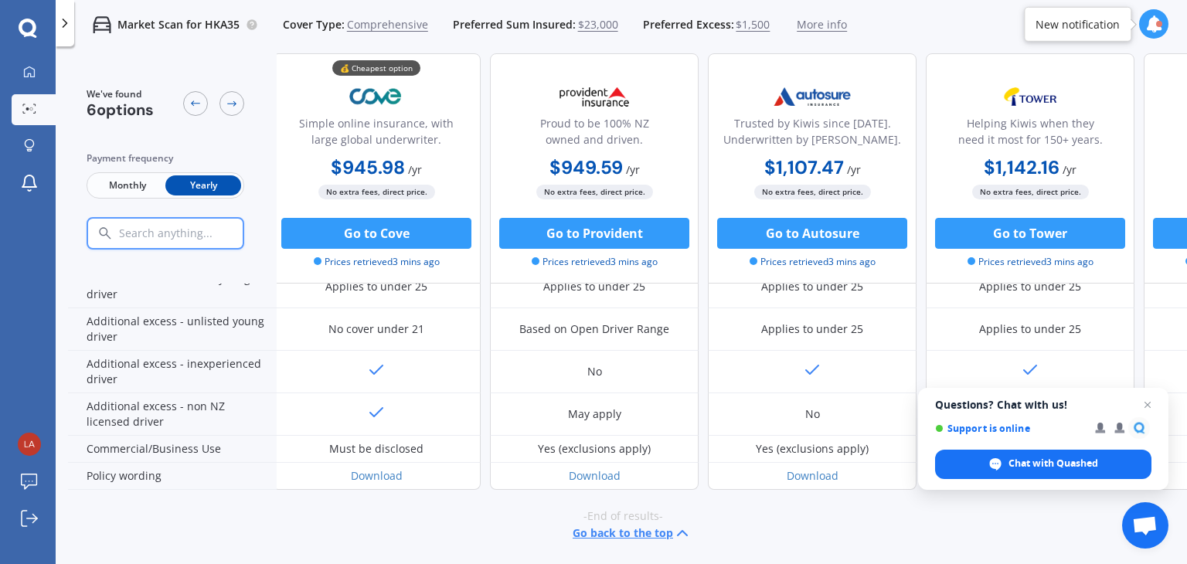
scroll to position [0, 5]
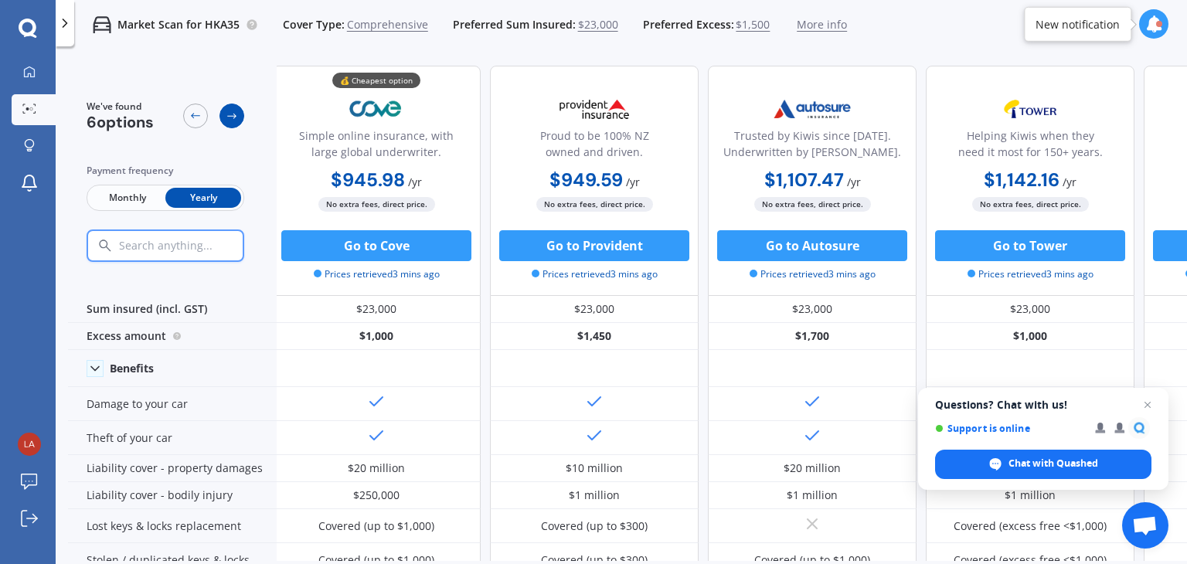
click at [233, 121] on icon at bounding box center [232, 116] width 12 height 12
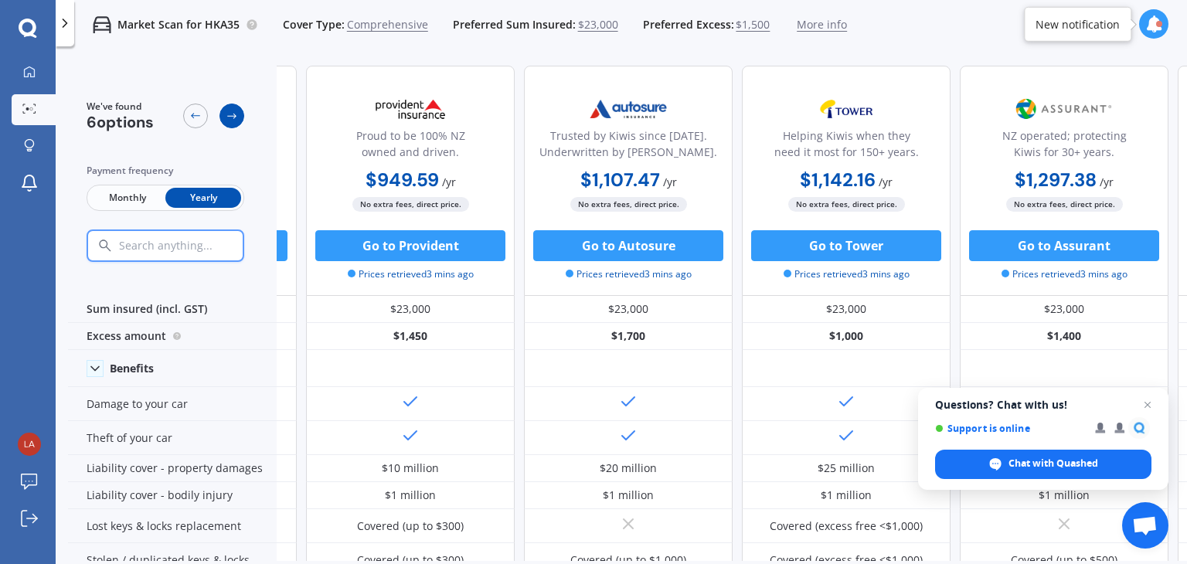
scroll to position [0, 213]
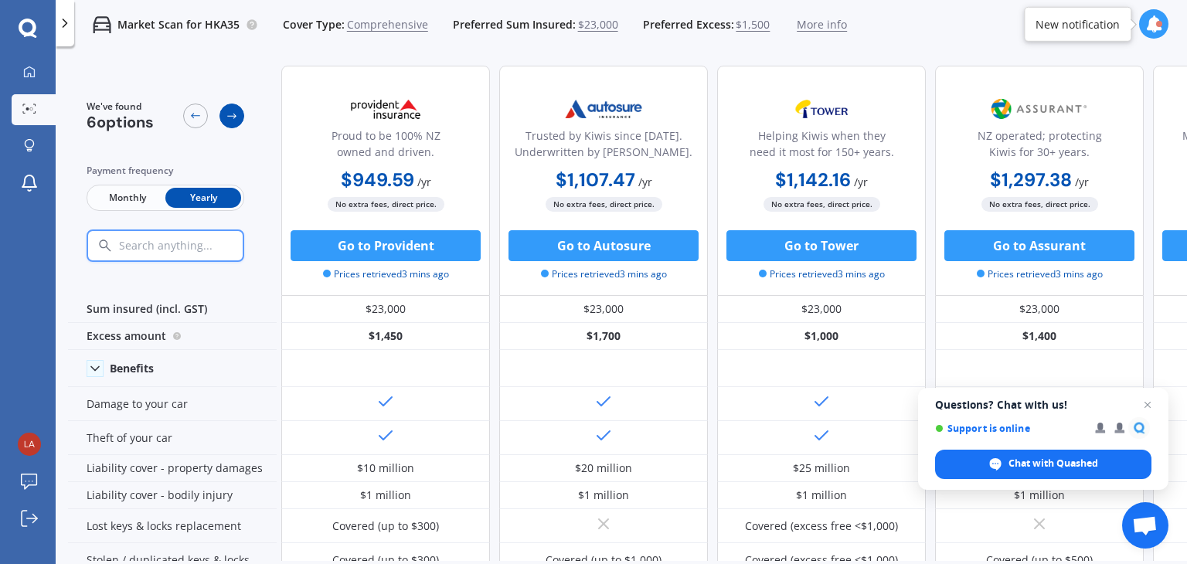
click at [233, 121] on icon at bounding box center [232, 116] width 12 height 12
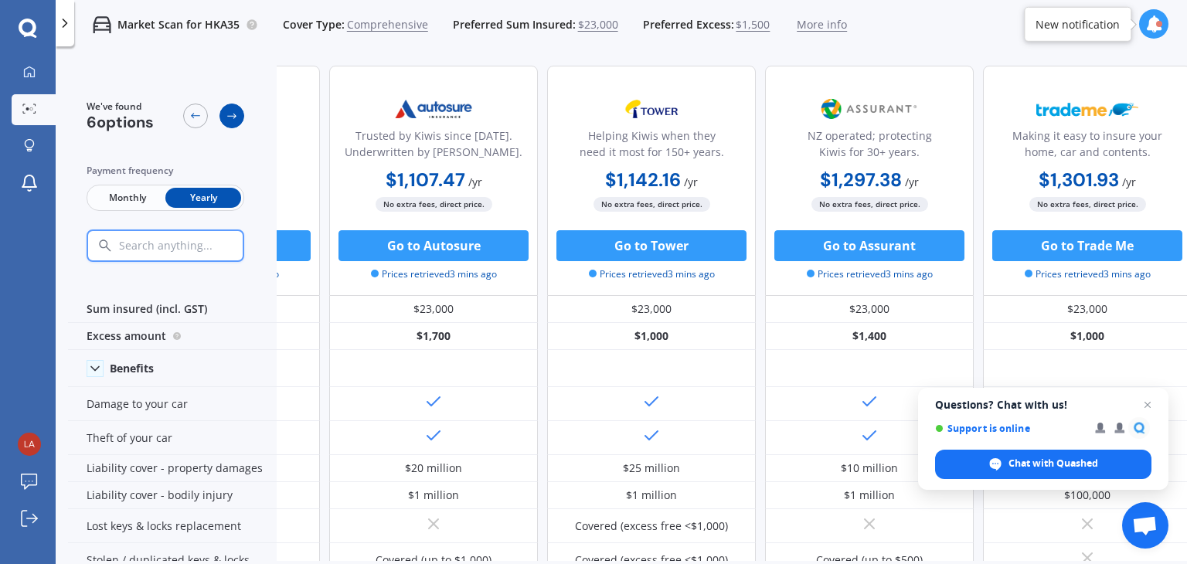
scroll to position [0, 396]
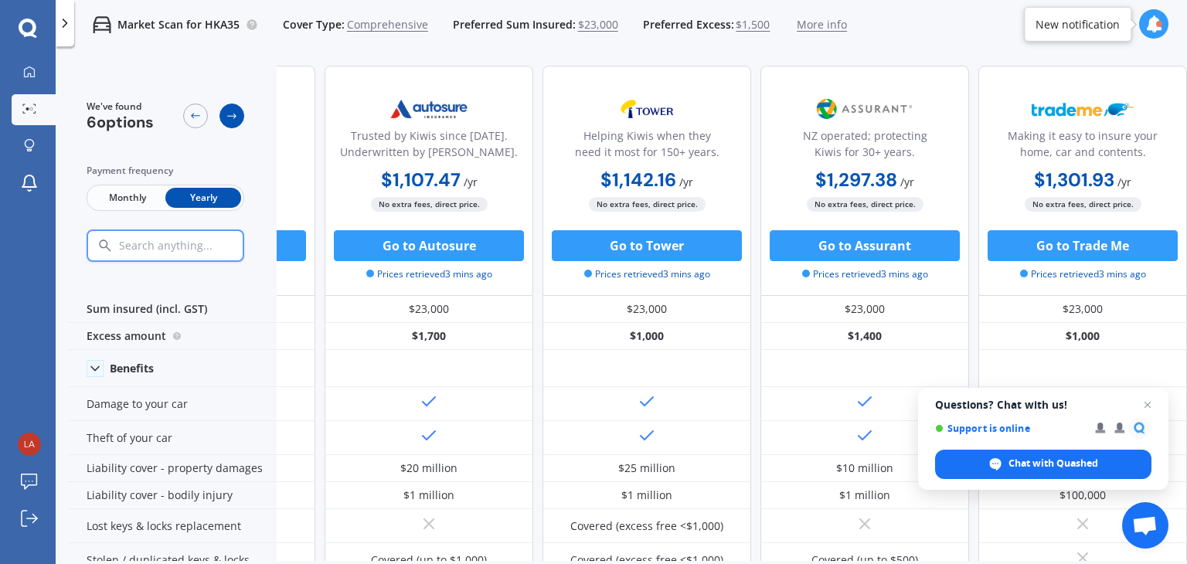
click at [233, 121] on icon at bounding box center [232, 116] width 12 height 12
click at [196, 124] on div at bounding box center [195, 116] width 25 height 25
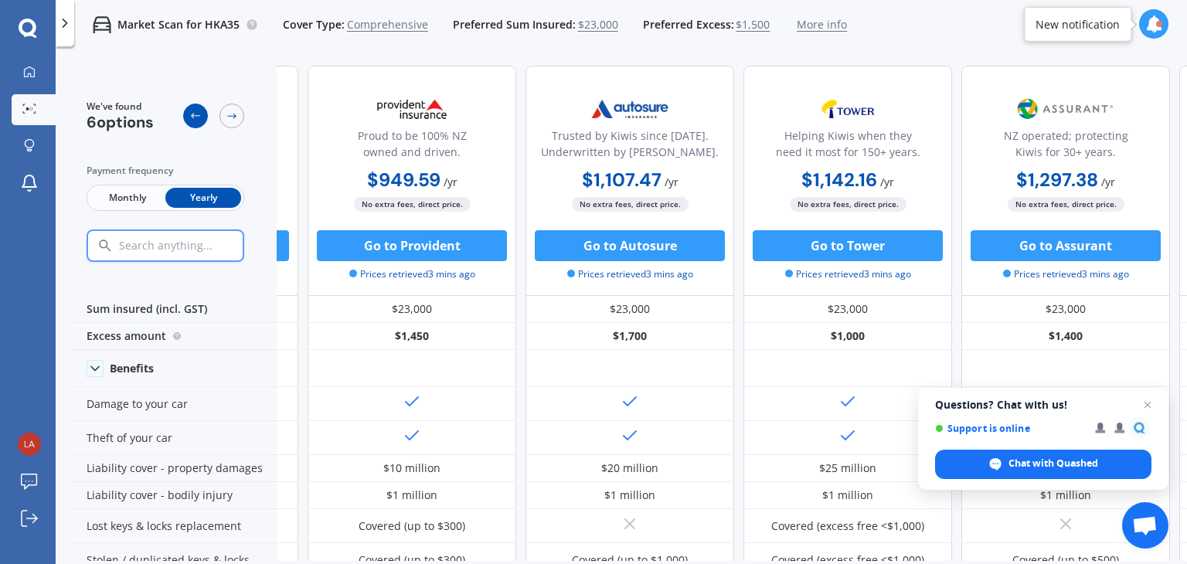
click at [196, 124] on div at bounding box center [195, 116] width 25 height 25
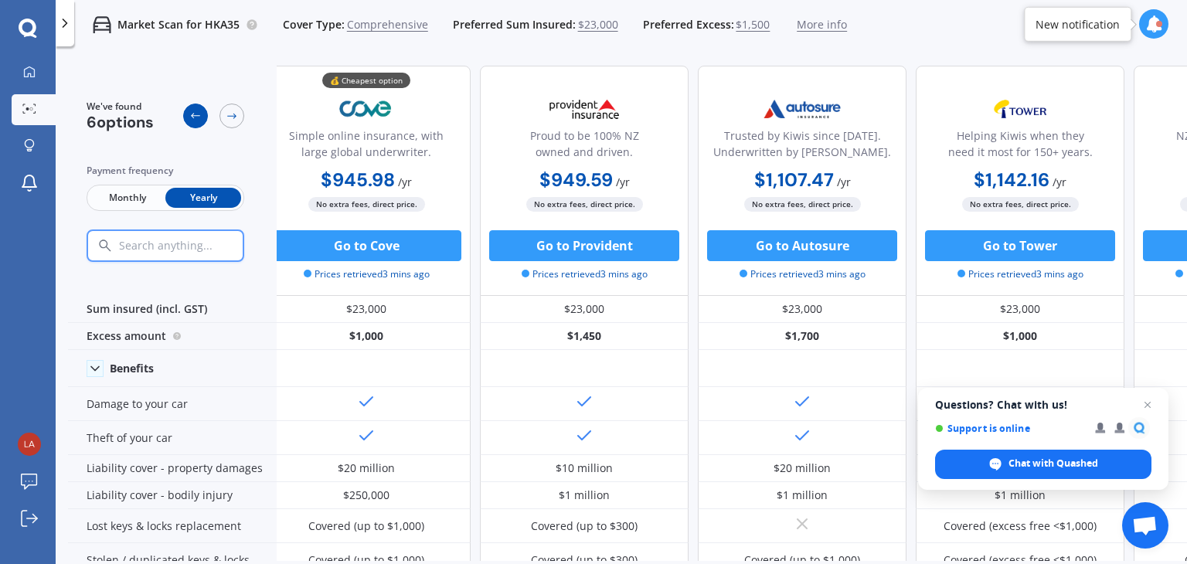
scroll to position [0, 0]
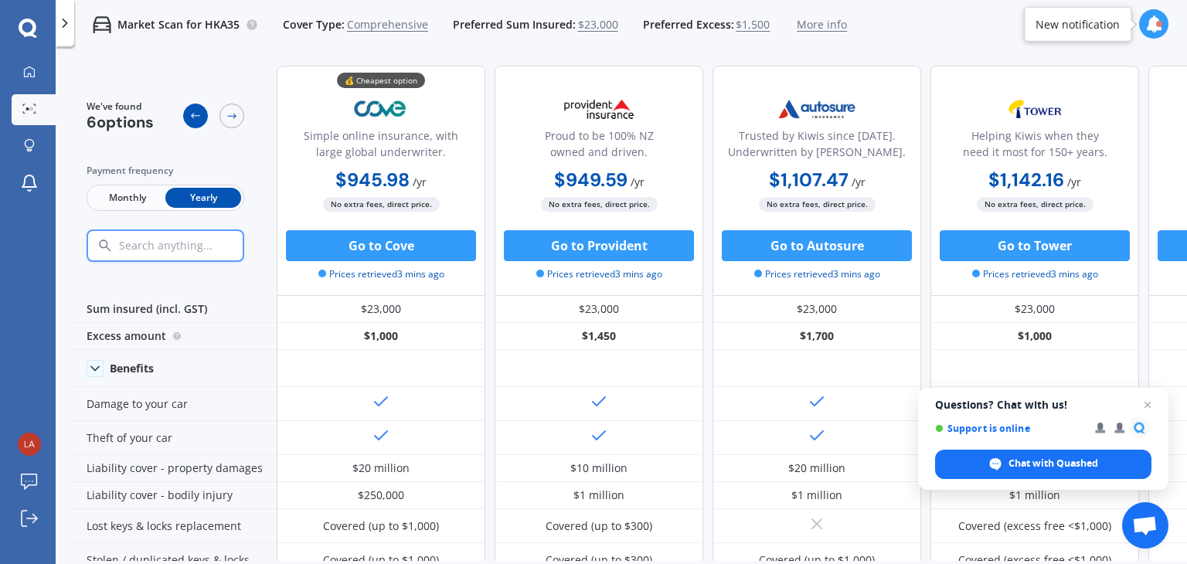
click at [196, 124] on div at bounding box center [195, 116] width 25 height 25
